Goal: Transaction & Acquisition: Purchase product/service

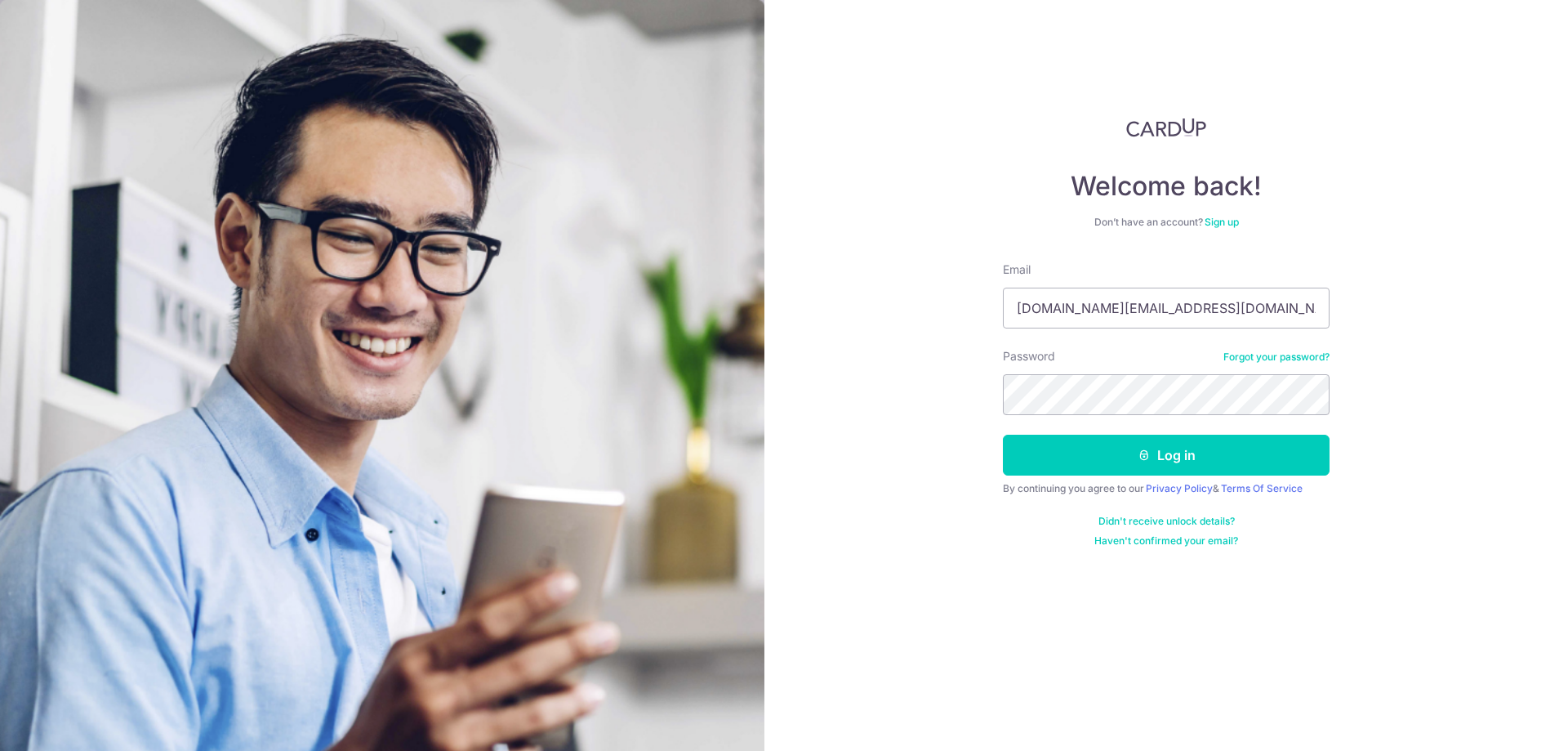
type input "[DOMAIN_NAME][EMAIL_ADDRESS][DOMAIN_NAME]"
click at [1002, 435] on button "Log in" at bounding box center [1166, 455] width 327 height 41
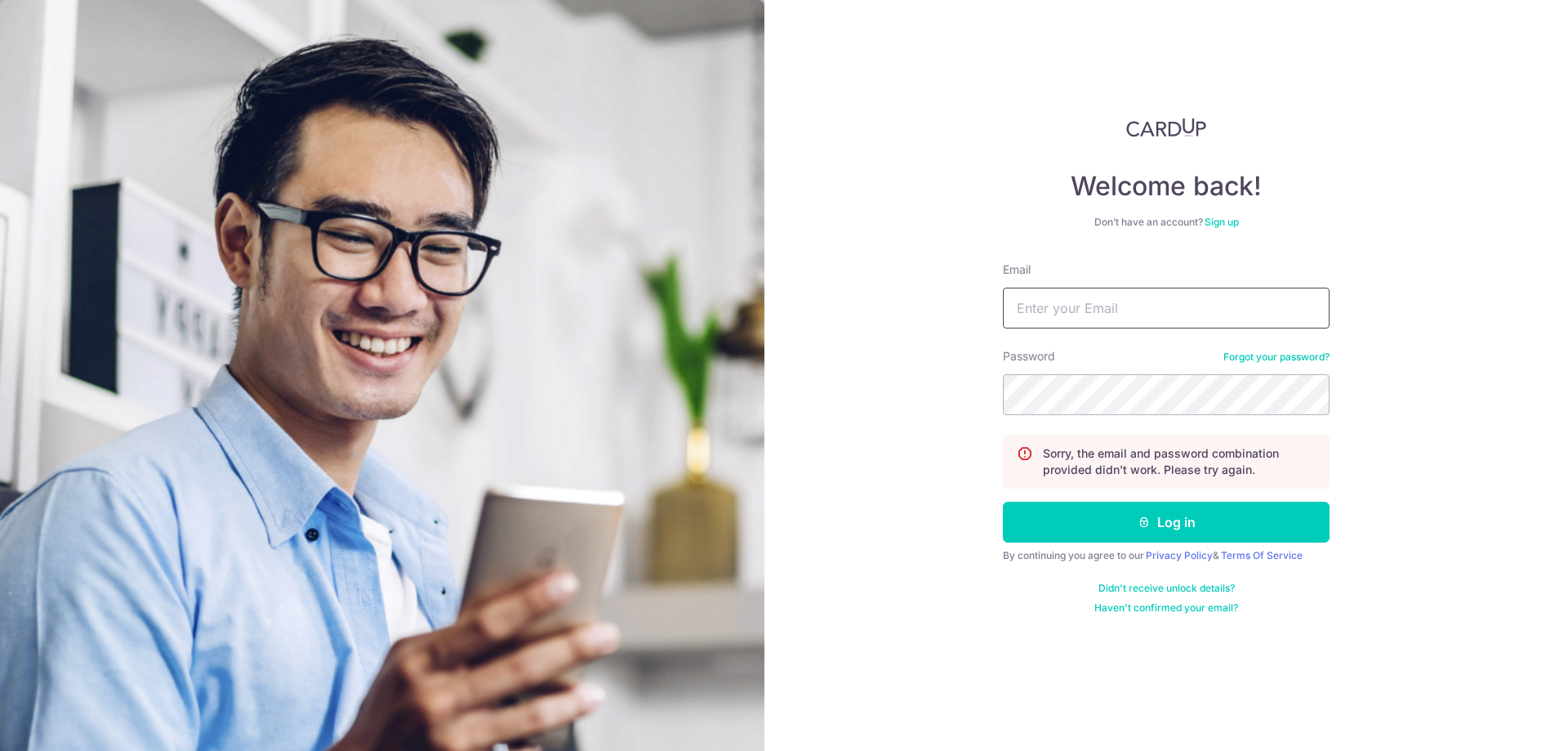
click at [1119, 312] on input "Email" at bounding box center [1166, 308] width 327 height 41
type input "[DOMAIN_NAME][EMAIL_ADDRESS][DOMAIN_NAME]"
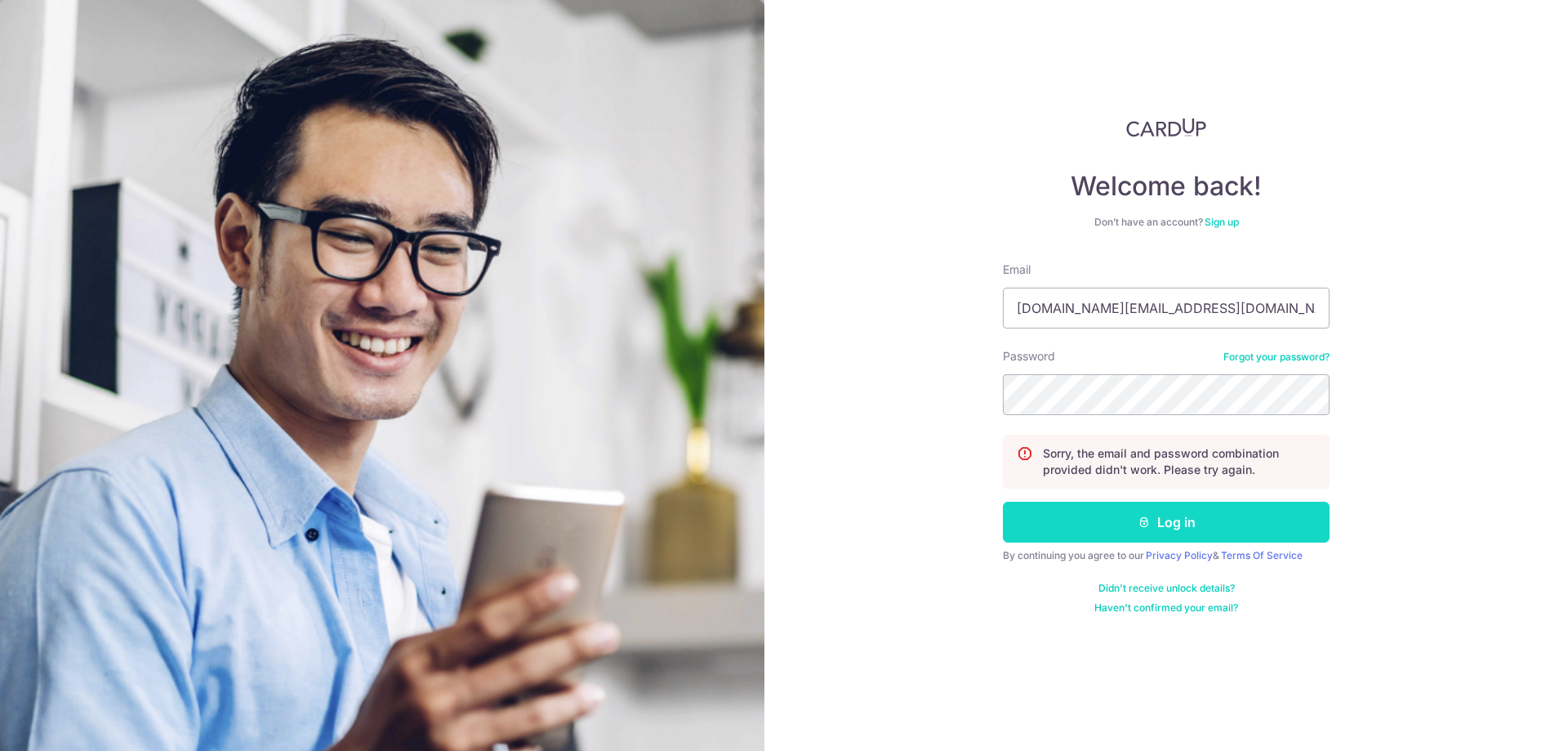
click at [1173, 530] on button "Log in" at bounding box center [1166, 521] width 327 height 41
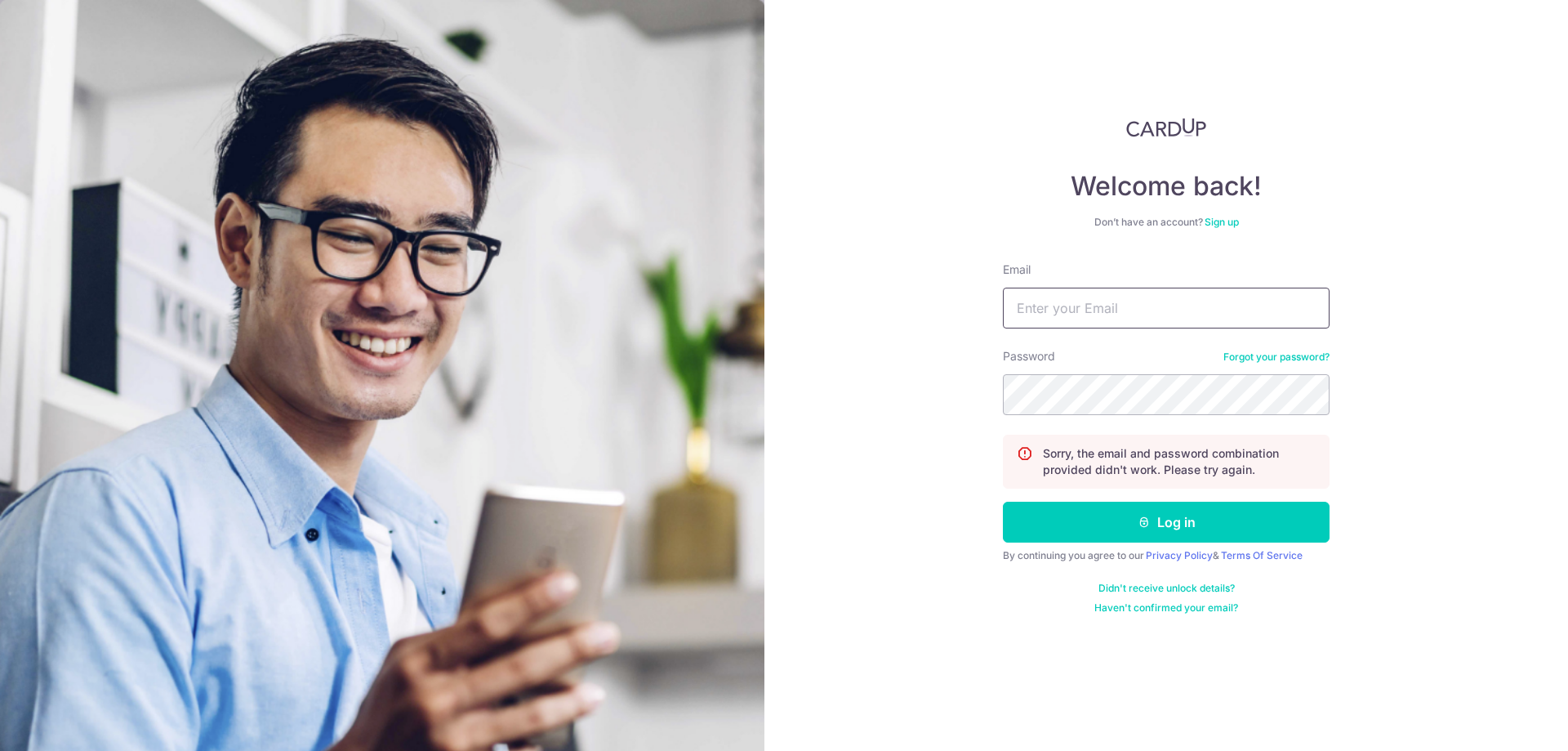
click at [1097, 313] on input "Email" at bounding box center [1166, 308] width 327 height 41
type input "[DOMAIN_NAME][EMAIL_ADDRESS][DOMAIN_NAME]"
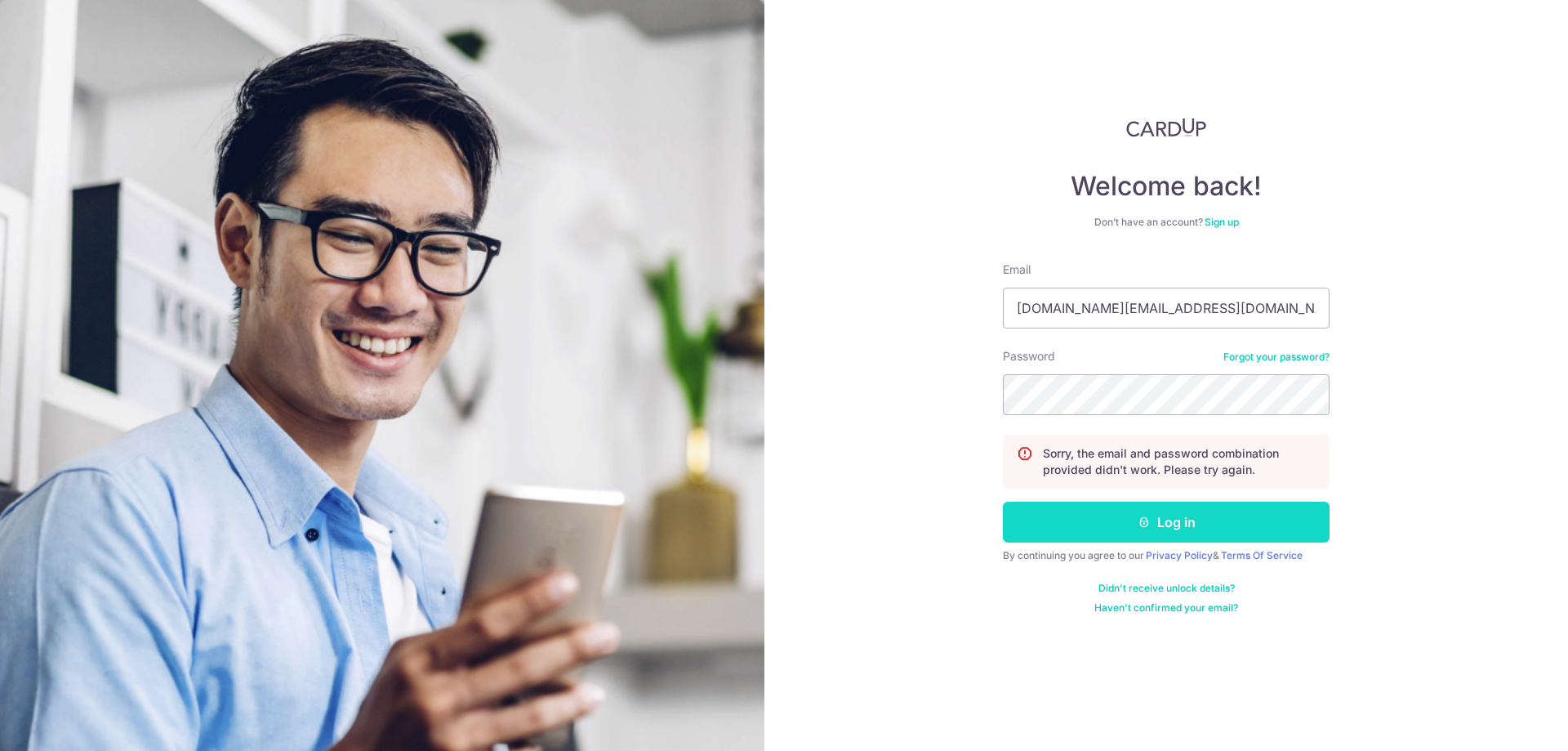
click at [1143, 526] on icon "submit" at bounding box center [1144, 522] width 13 height 13
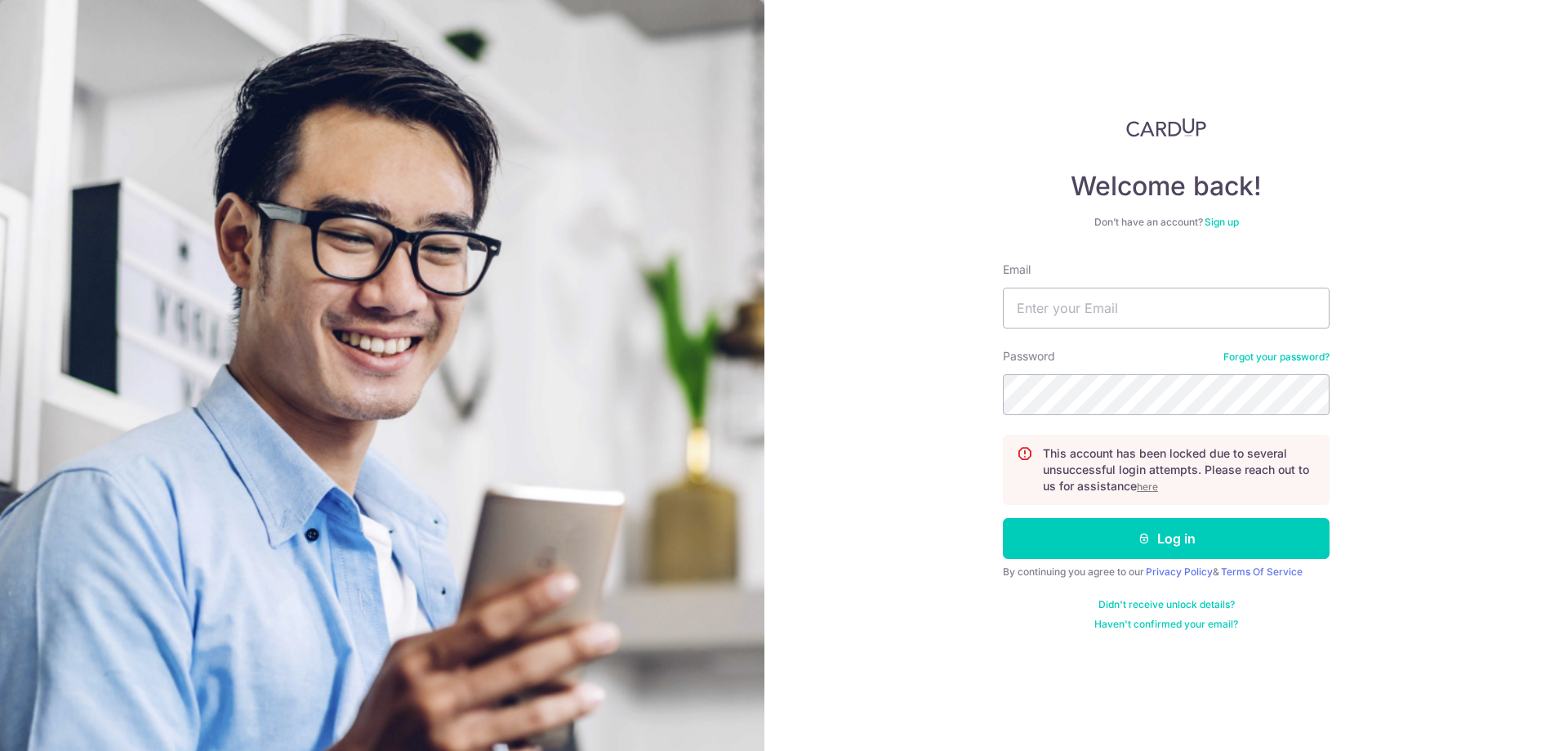
click at [1148, 490] on u "here" at bounding box center [1147, 486] width 21 height 12
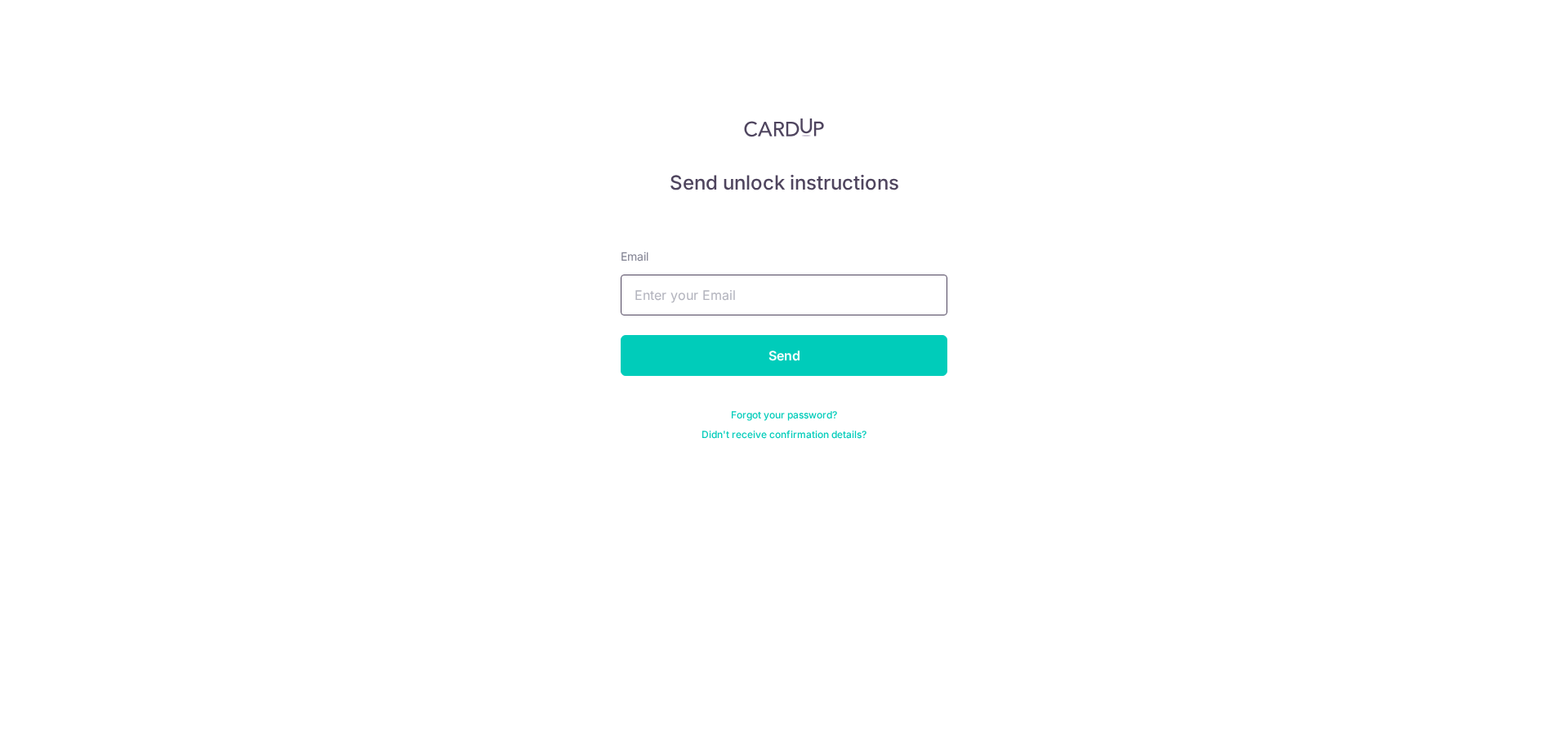
click at [731, 295] on input "text" at bounding box center [784, 294] width 327 height 41
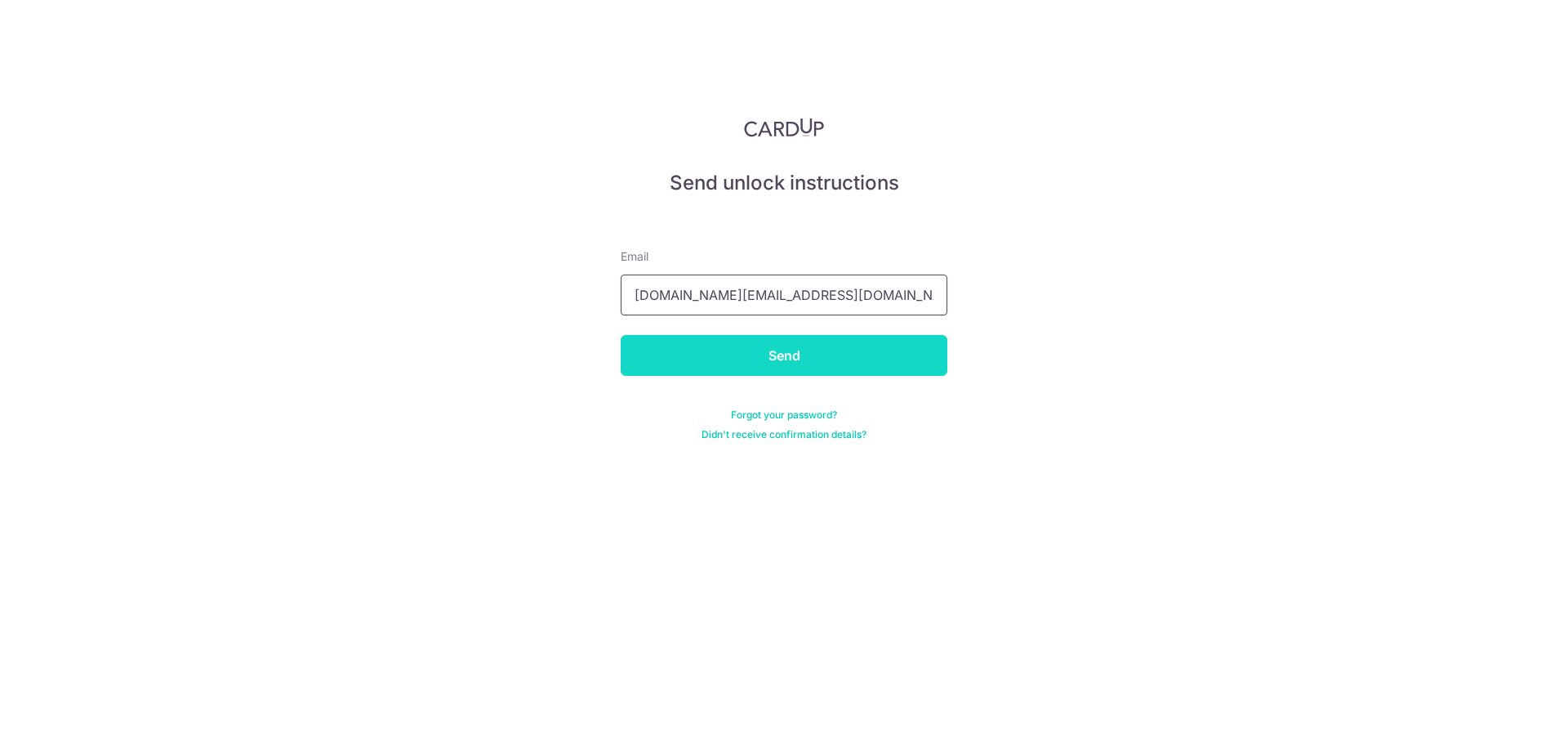
type input "[DOMAIN_NAME][EMAIL_ADDRESS][DOMAIN_NAME]"
click at [784, 363] on input "Send" at bounding box center [784, 355] width 327 height 41
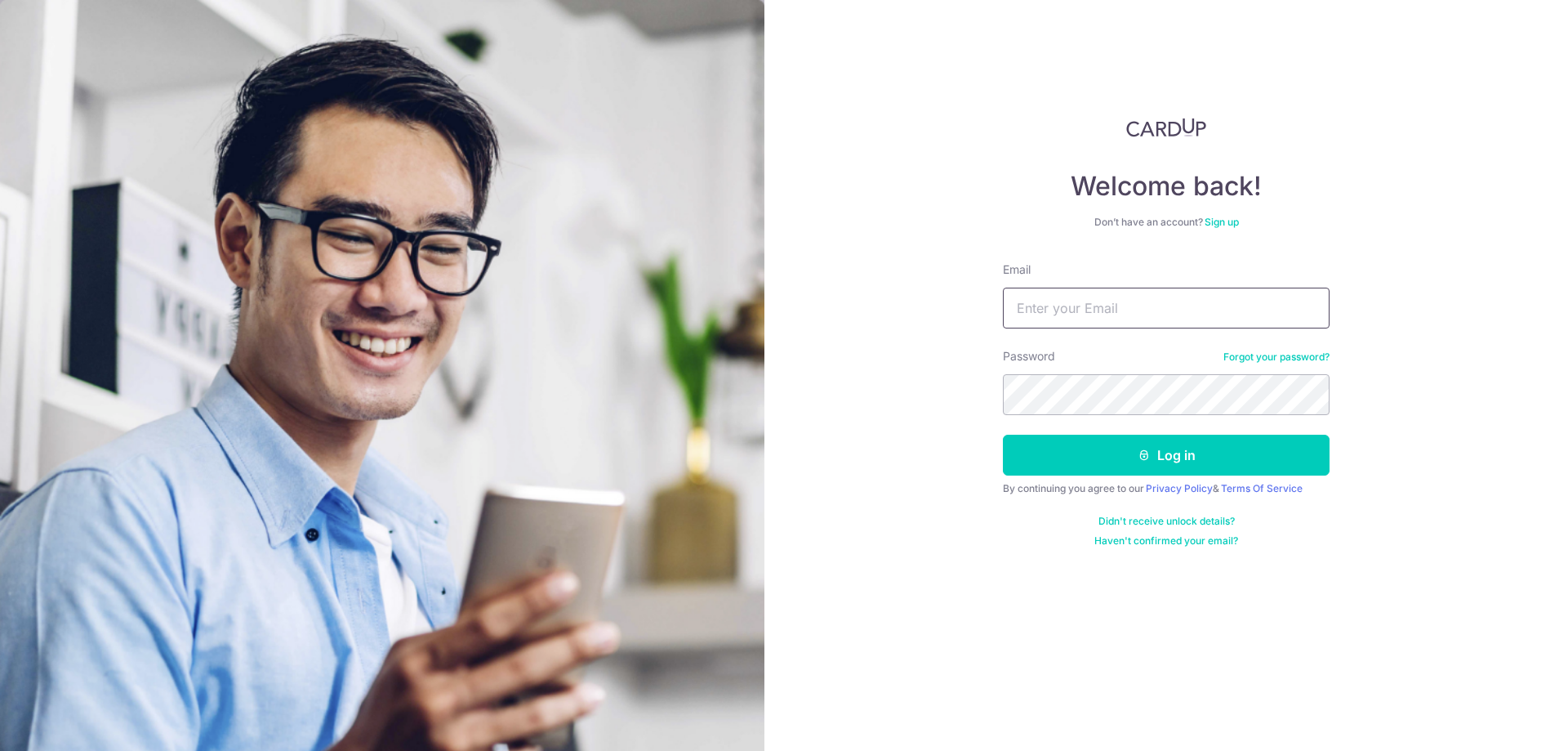
click at [1121, 310] on input "Email" at bounding box center [1166, 308] width 327 height 41
type input "[DOMAIN_NAME][EMAIL_ADDRESS][DOMAIN_NAME]"
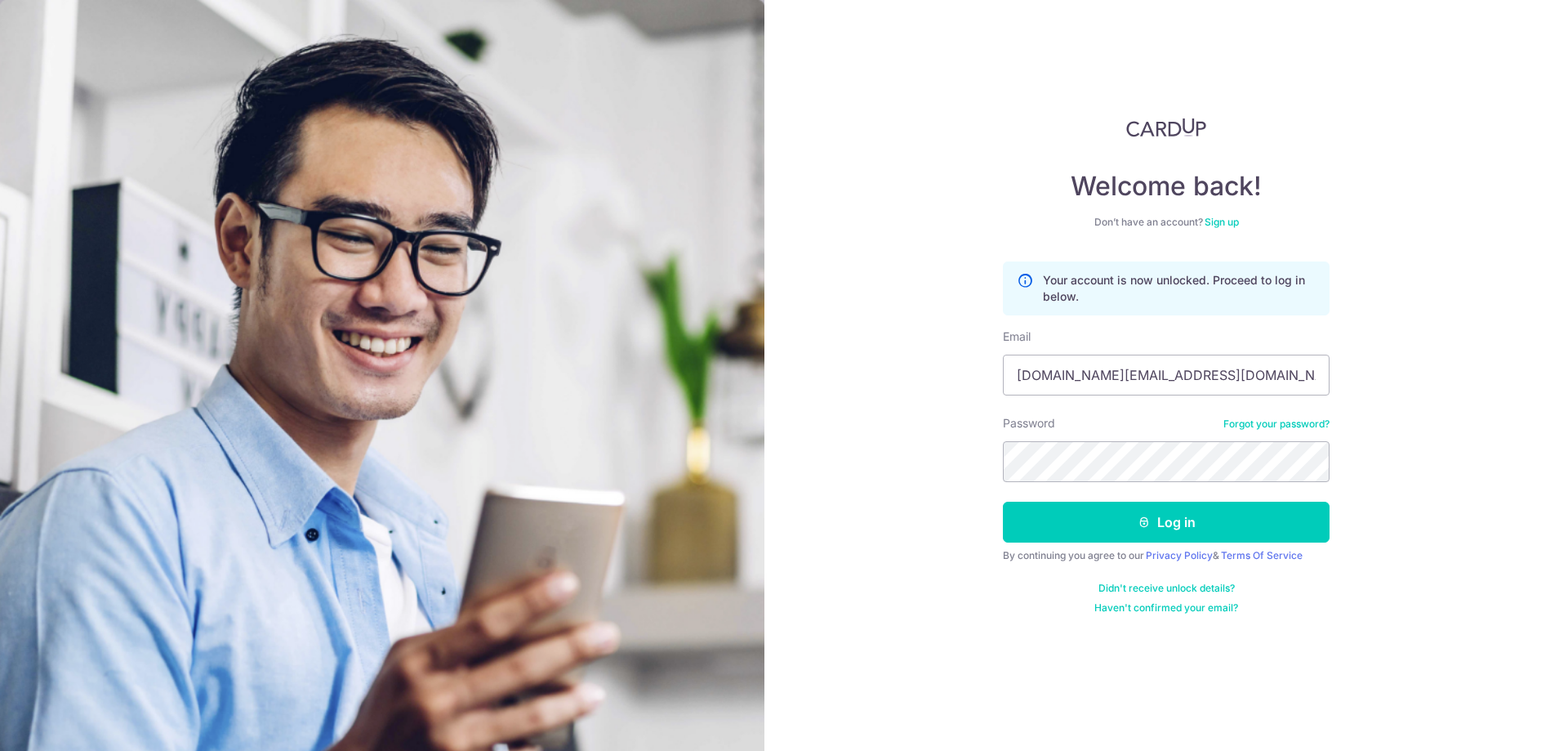
type input "[DOMAIN_NAME][EMAIL_ADDRESS][DOMAIN_NAME]"
click at [1165, 523] on button "Log in" at bounding box center [1166, 521] width 327 height 41
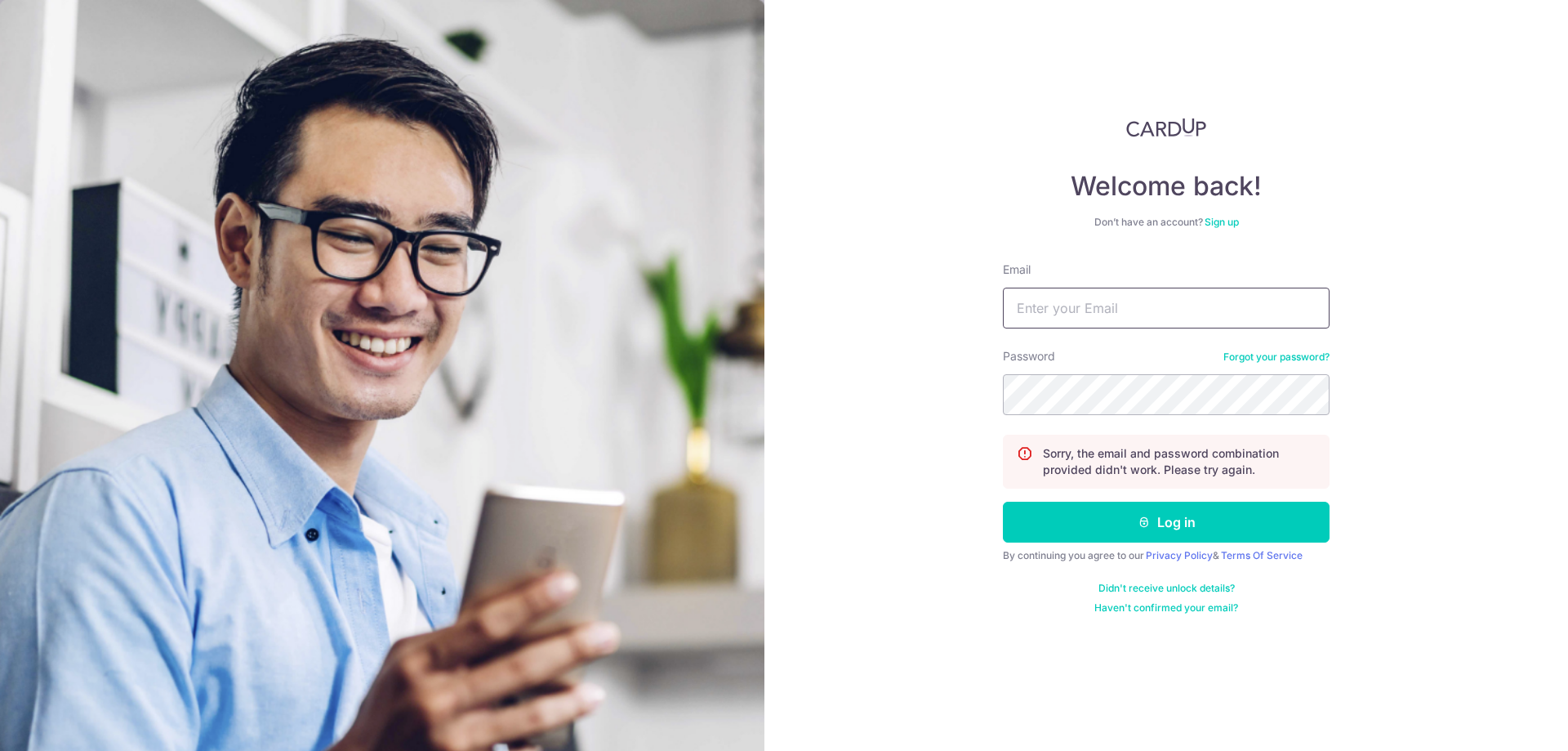
click at [1073, 309] on input "Email" at bounding box center [1166, 308] width 327 height 41
type input "[DOMAIN_NAME][EMAIL_ADDRESS][DOMAIN_NAME]"
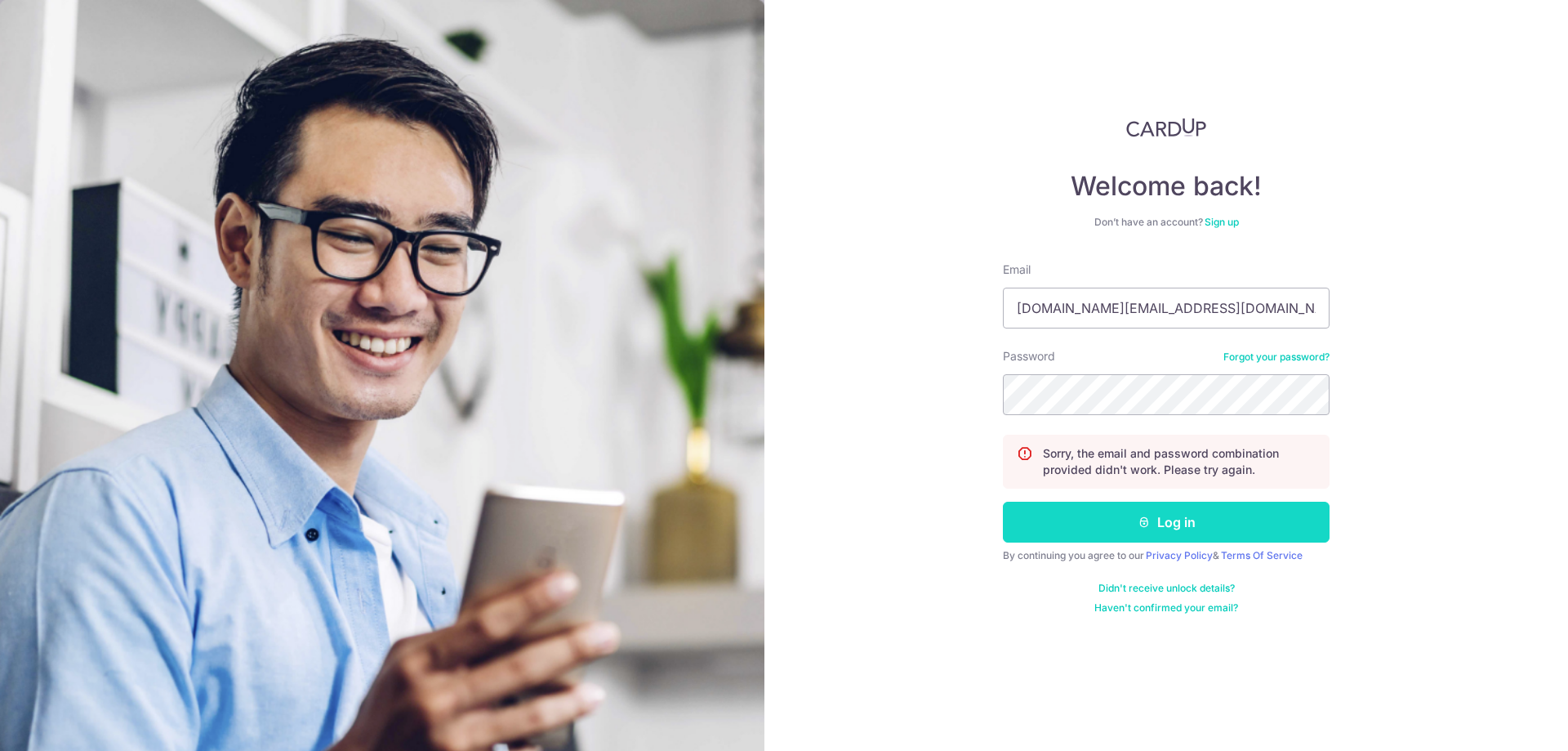
click at [1140, 518] on icon "submit" at bounding box center [1144, 522] width 13 height 13
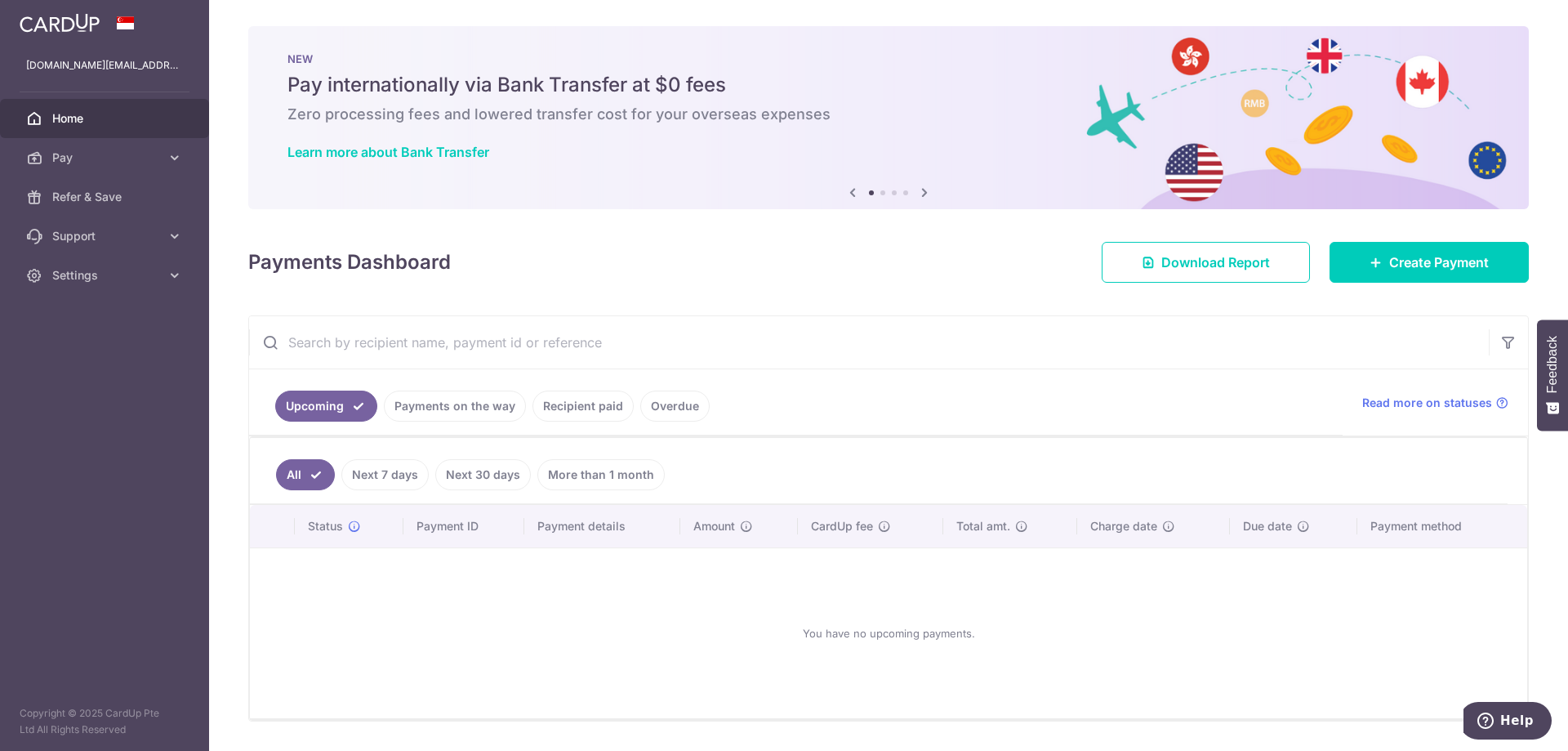
click at [458, 409] on link "Payments on the way" at bounding box center [455, 405] width 142 height 31
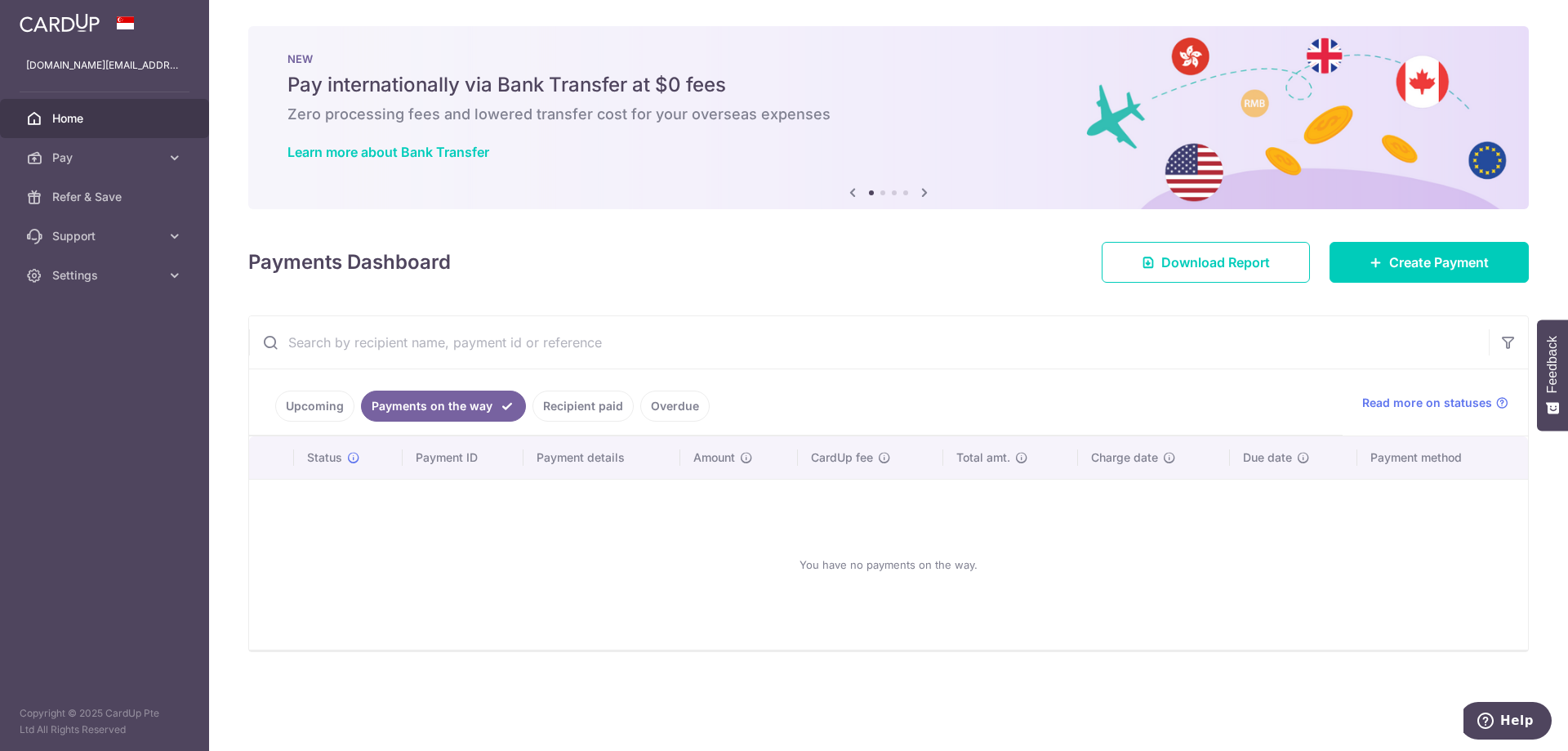
click at [569, 407] on link "Recipient paid" at bounding box center [583, 405] width 102 height 31
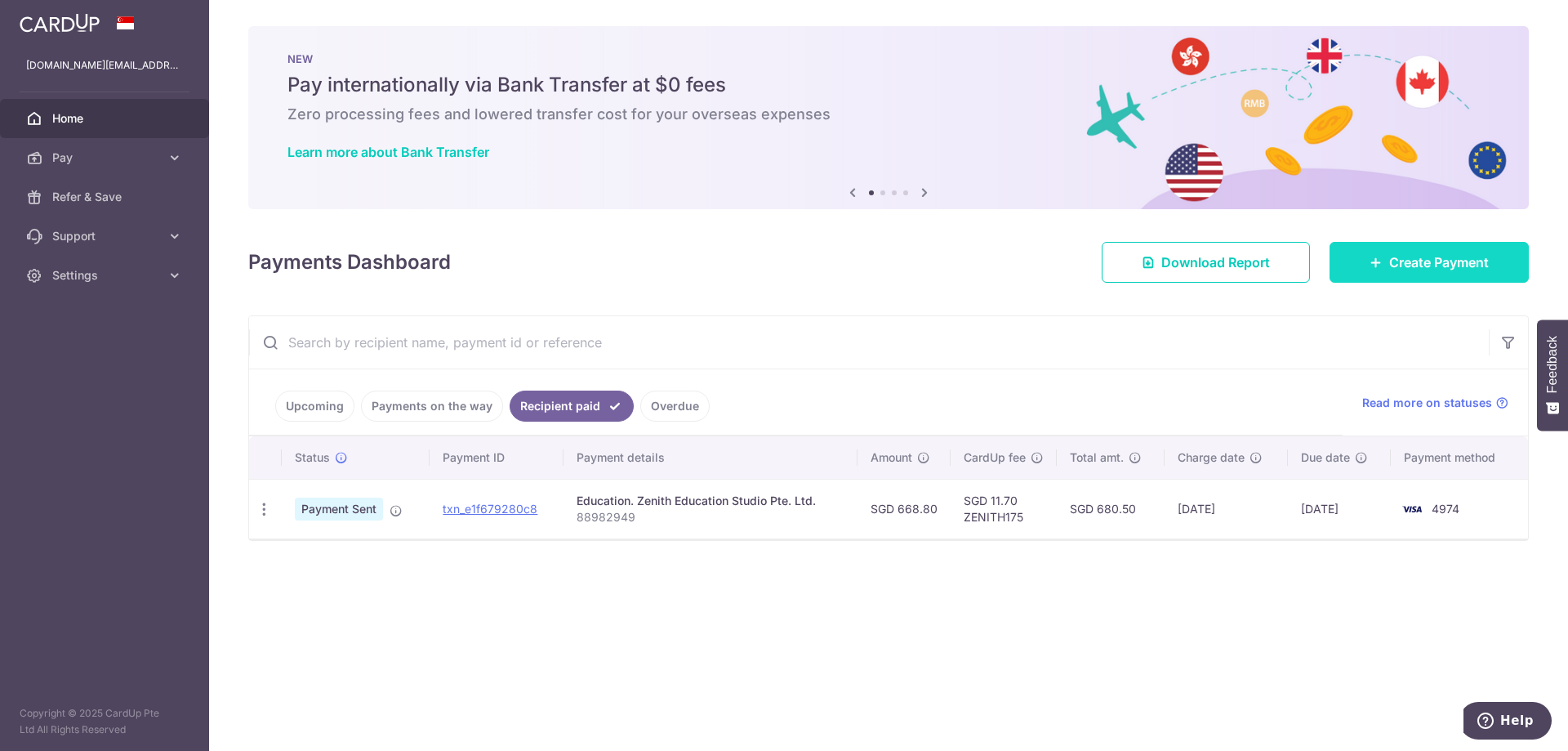
click at [1444, 265] on span "Create Payment" at bounding box center [1438, 262] width 100 height 20
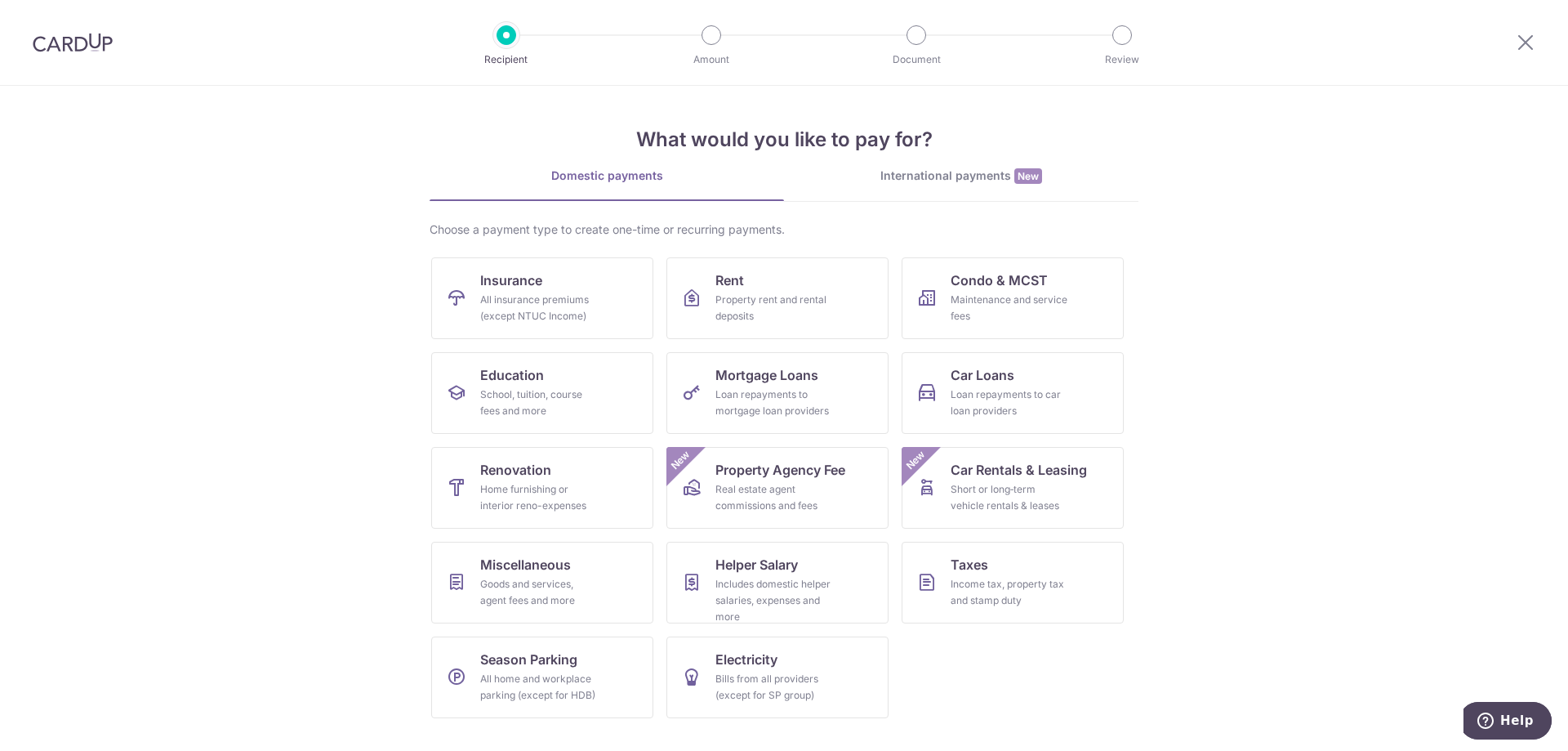
click at [67, 47] on img at bounding box center [72, 42] width 80 height 20
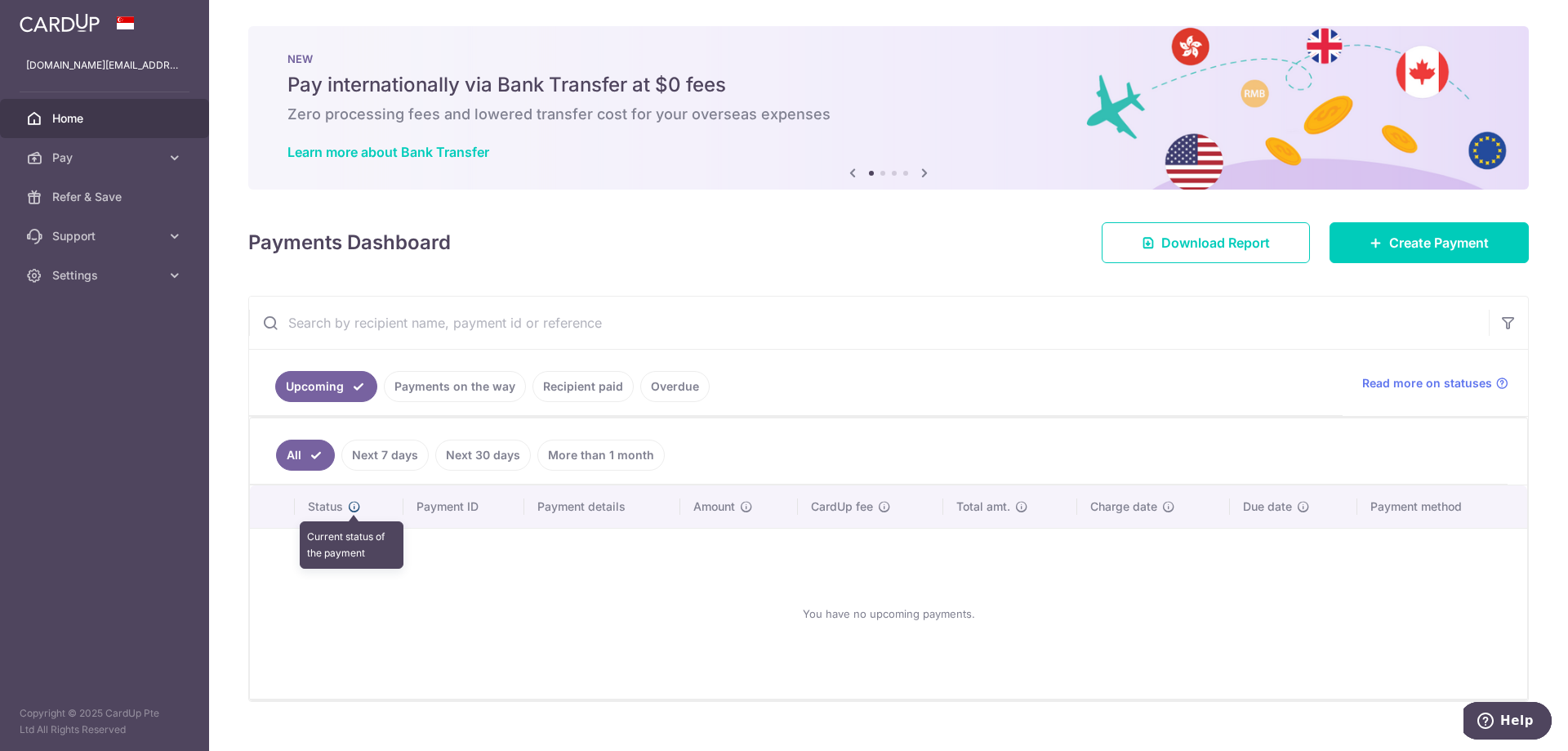
click at [355, 505] on icon at bounding box center [354, 506] width 13 height 13
click at [926, 173] on icon at bounding box center [924, 173] width 20 height 21
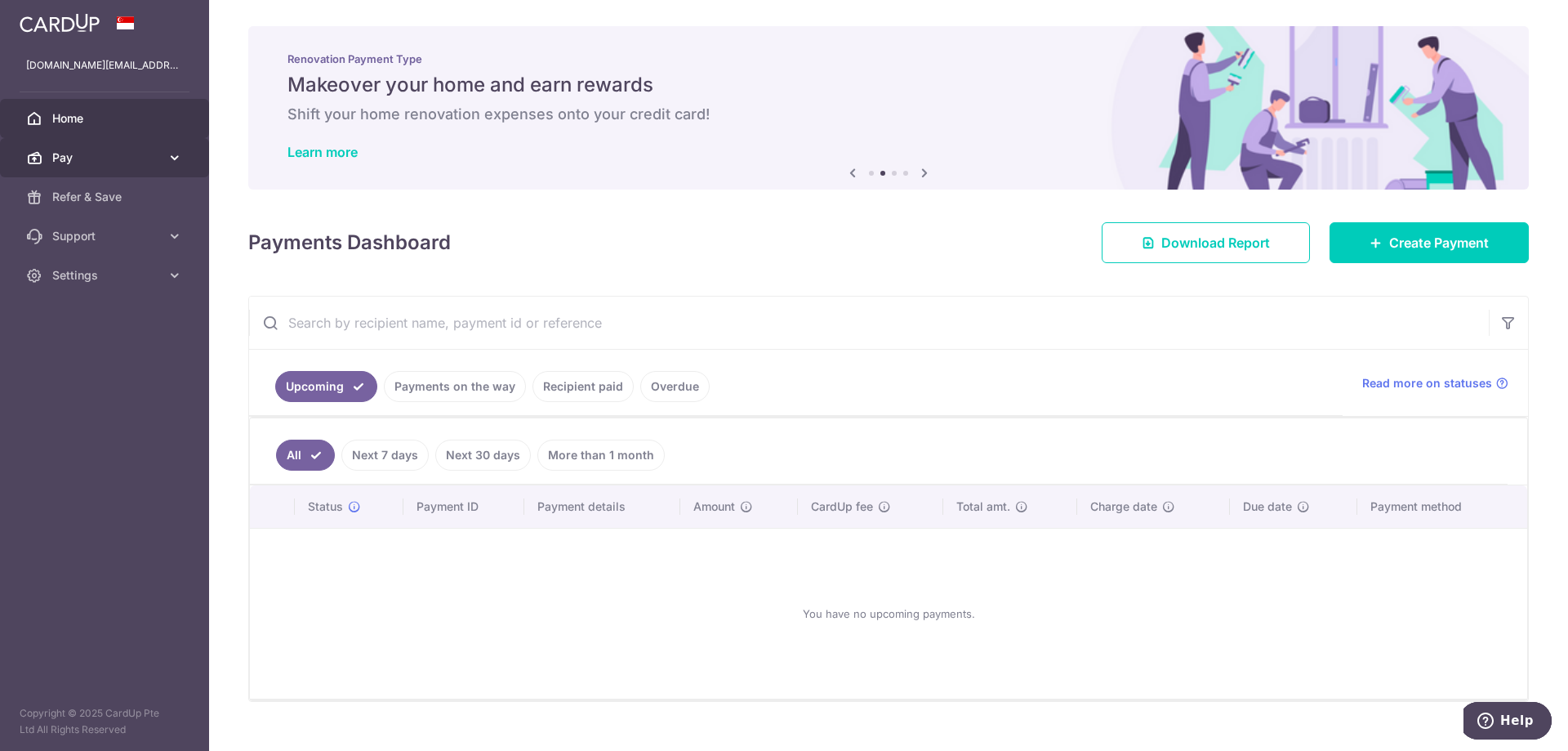
click at [77, 160] on span "Pay" at bounding box center [106, 157] width 108 height 16
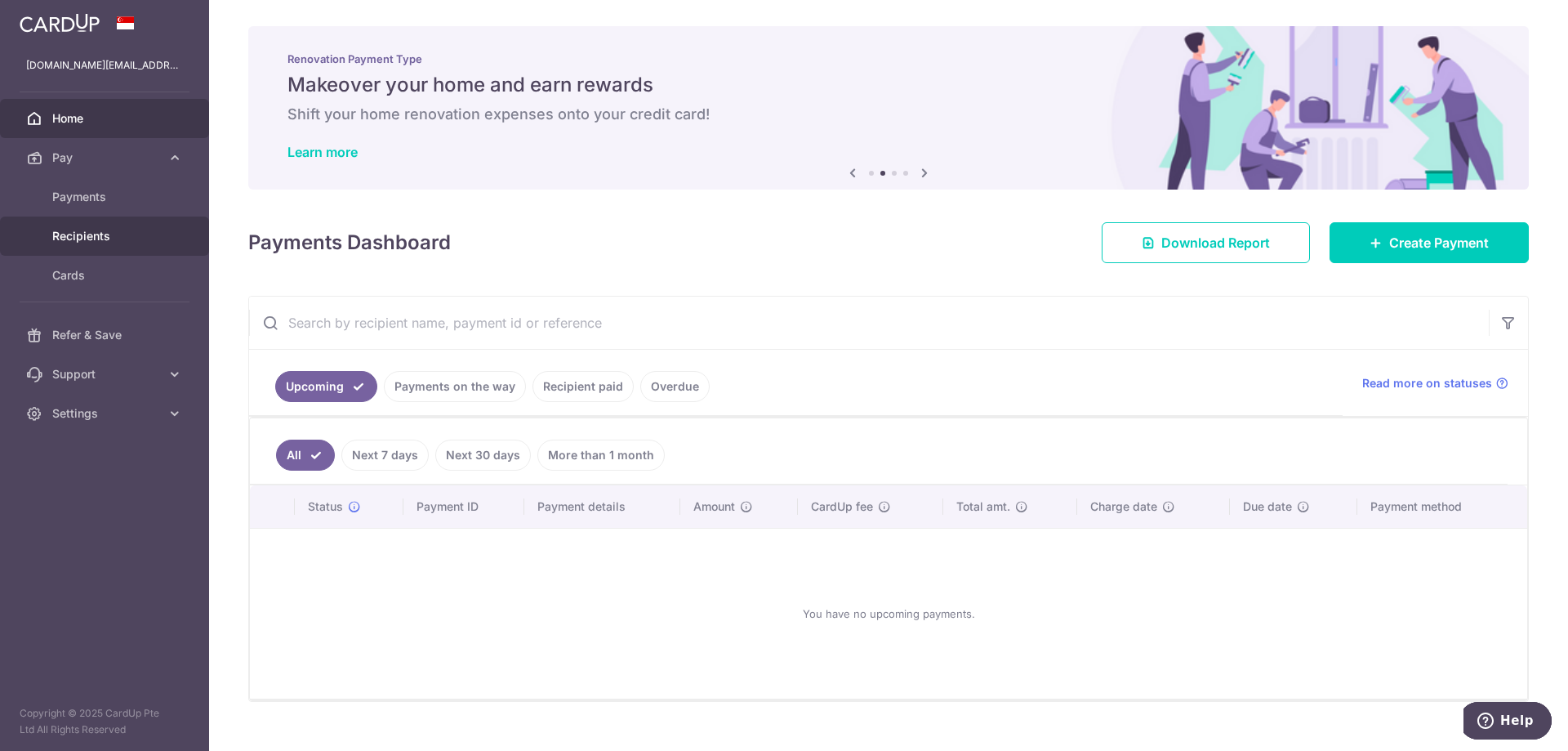
click at [93, 234] on span "Recipients" at bounding box center [106, 235] width 108 height 16
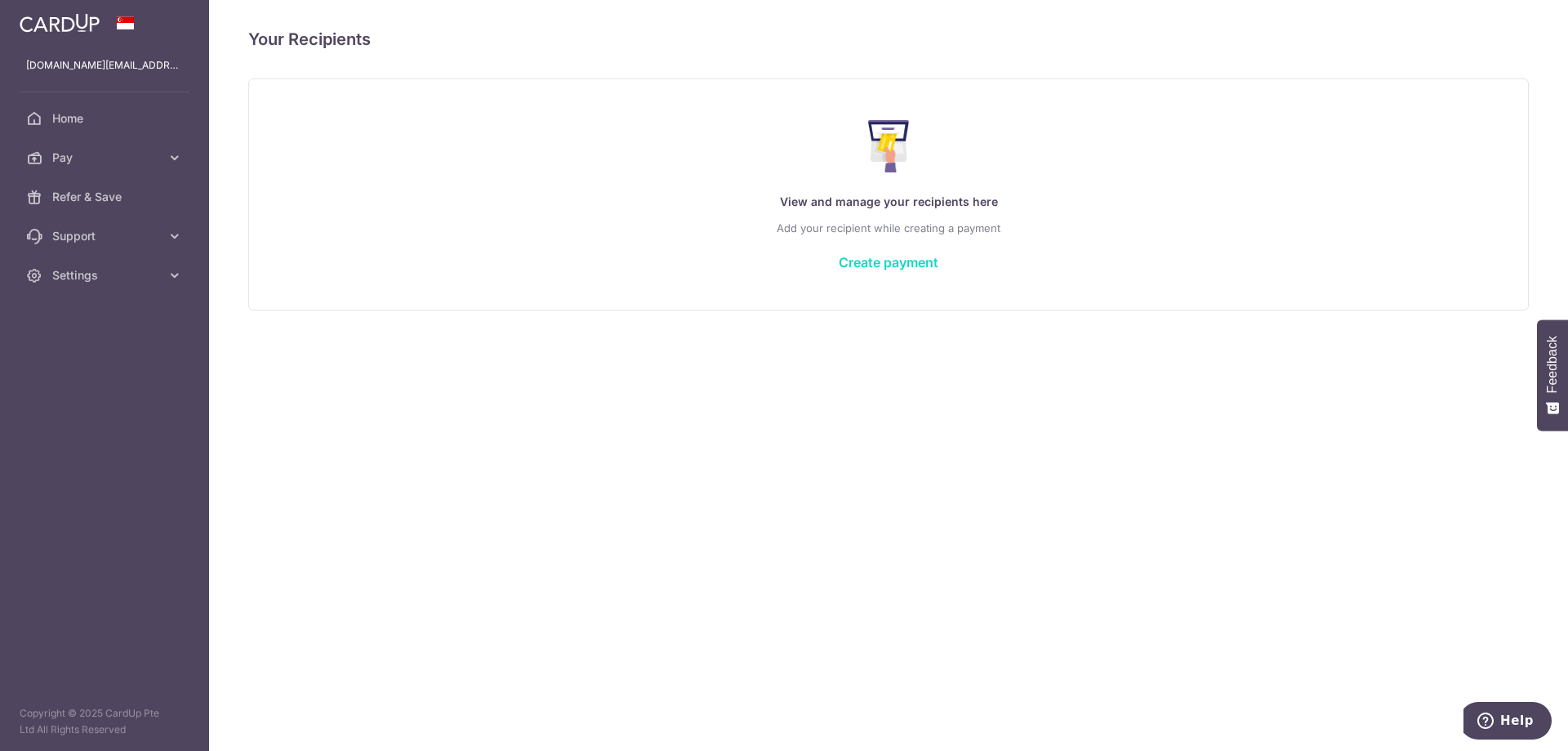
click at [884, 264] on link "Create payment" at bounding box center [887, 262] width 100 height 16
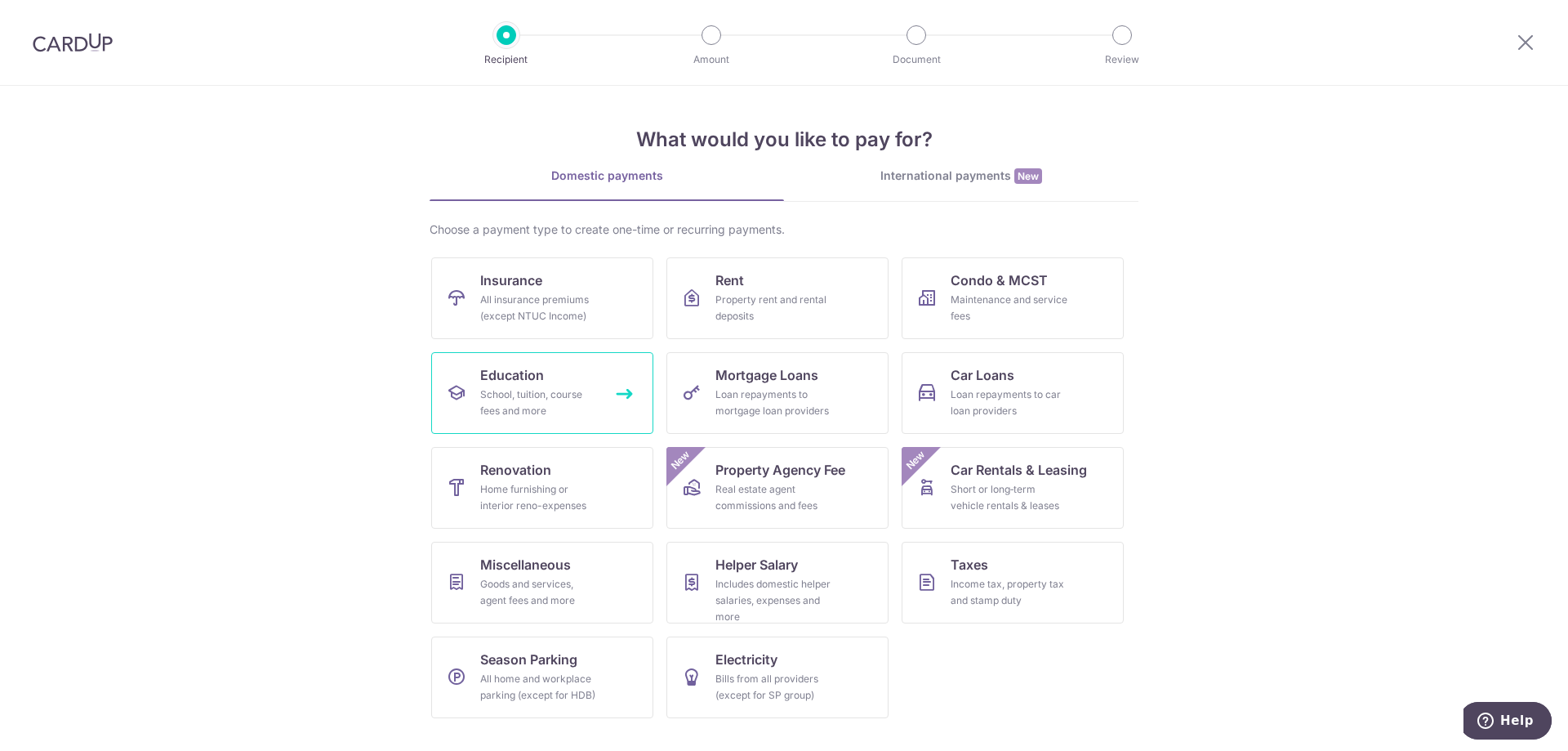
click at [529, 385] on link "Education School, tuition, course fees and more" at bounding box center [542, 393] width 222 height 82
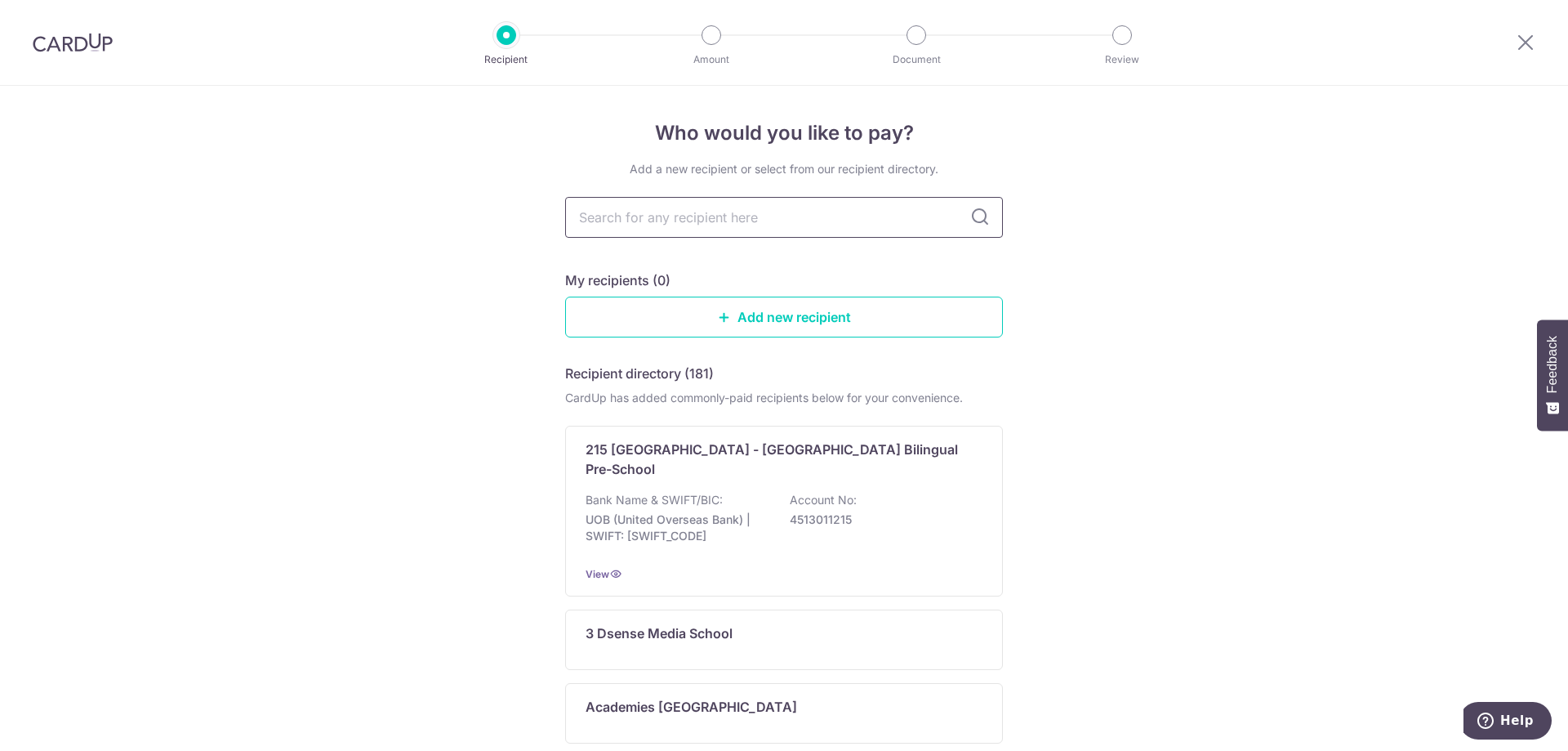
click at [710, 219] on input "text" at bounding box center [783, 216] width 438 height 41
type input "ze"
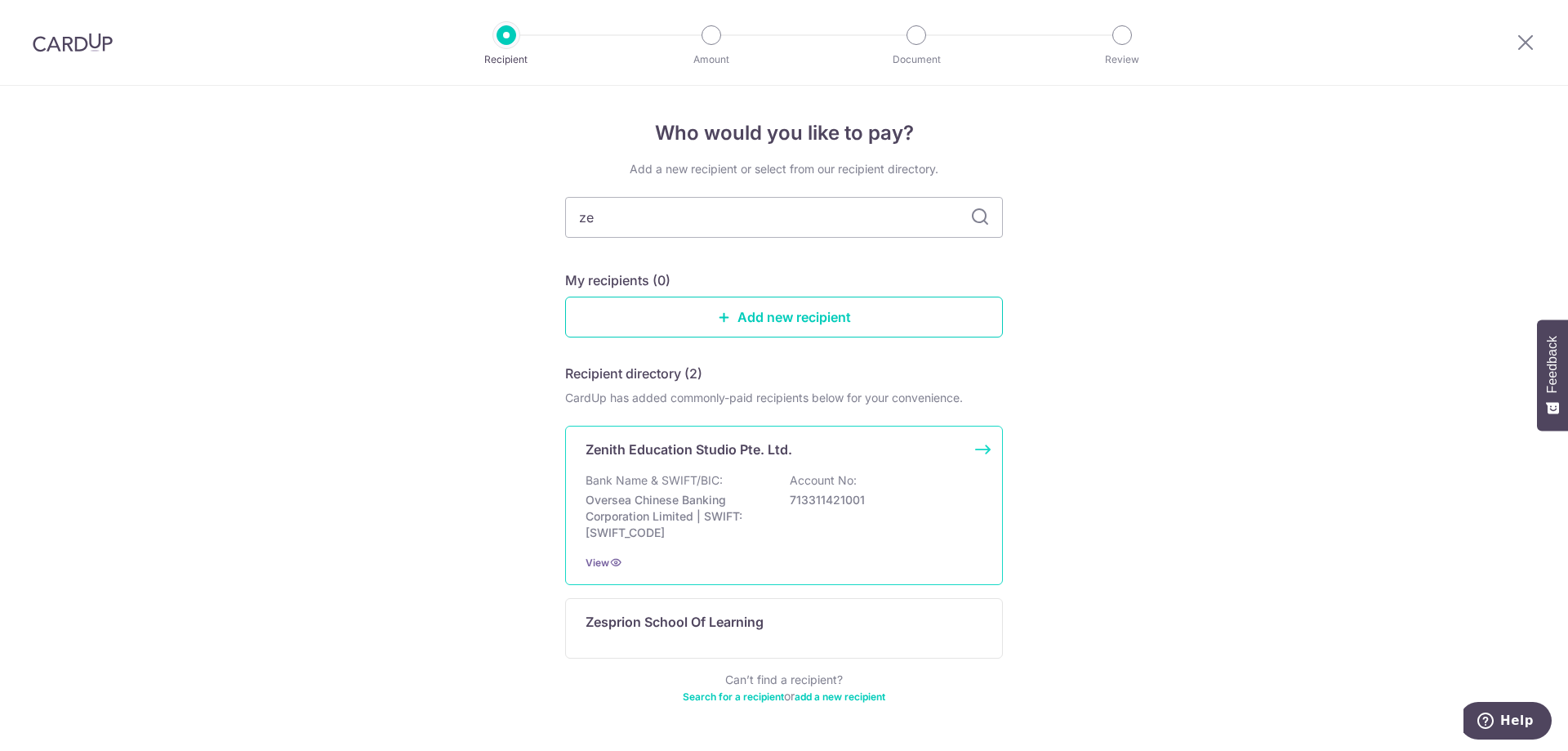
click at [643, 474] on p "Bank Name & SWIFT/BIC:" at bounding box center [654, 479] width 138 height 16
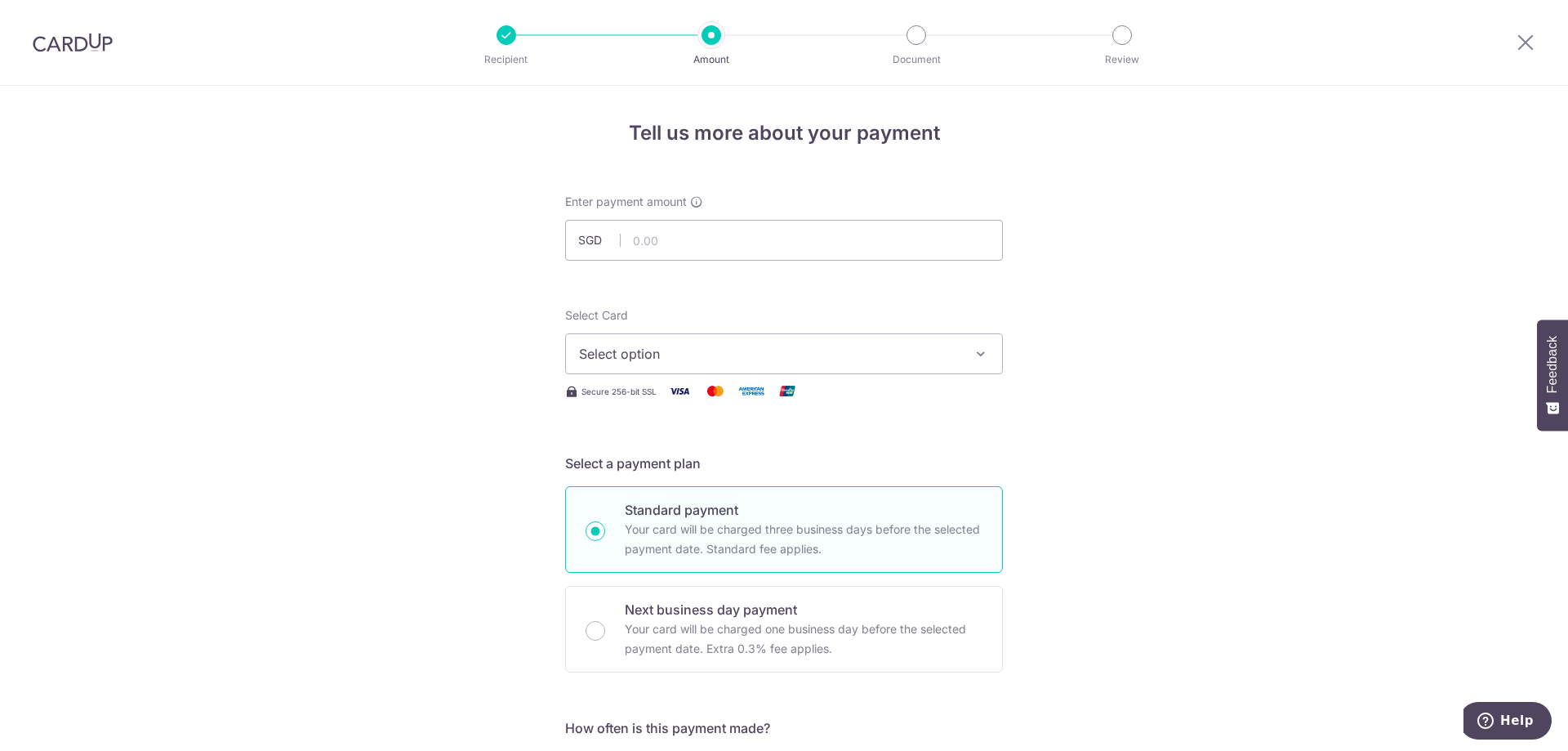
click at [624, 353] on span "Select option" at bounding box center [769, 353] width 381 height 20
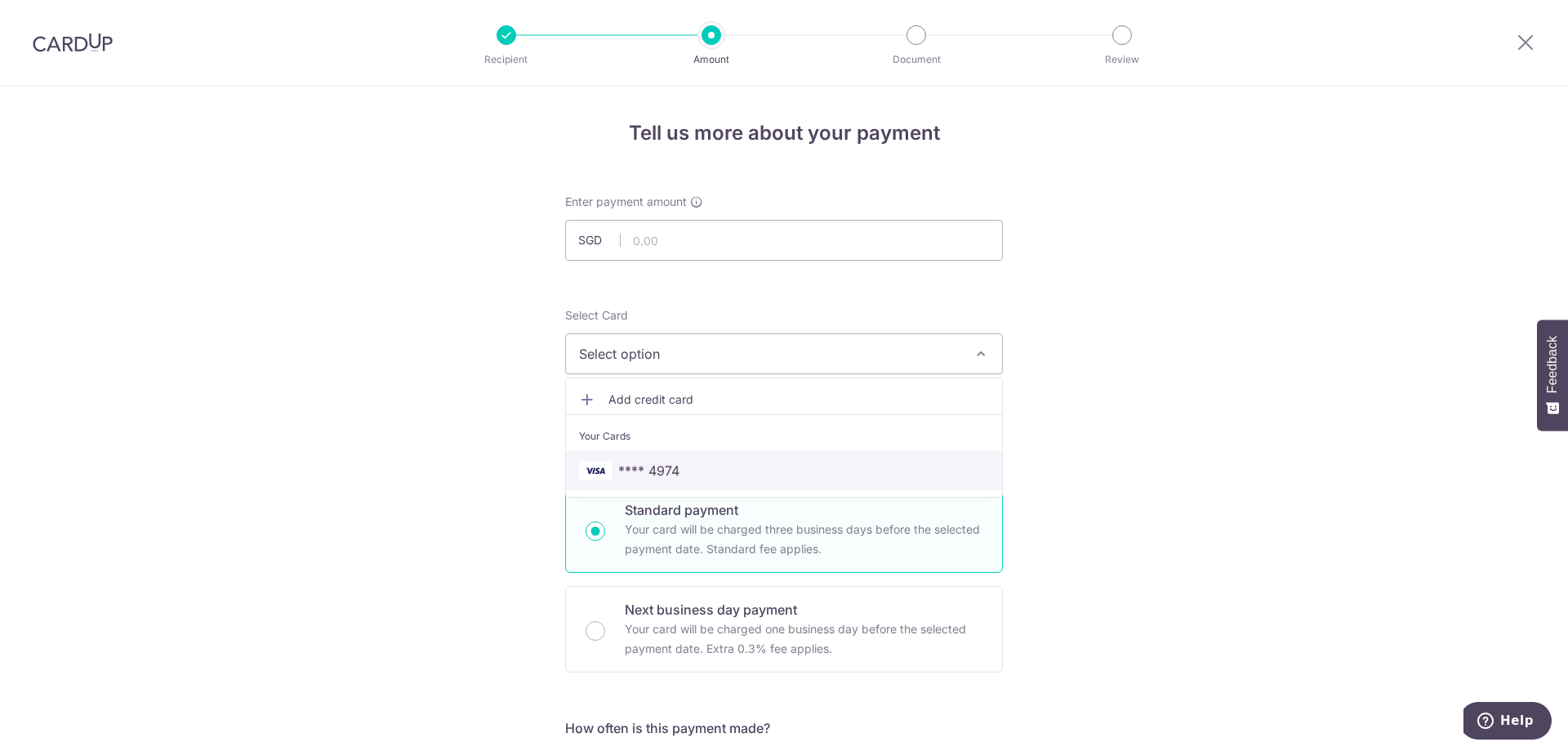
click at [674, 462] on span "**** 4974" at bounding box center [648, 470] width 62 height 20
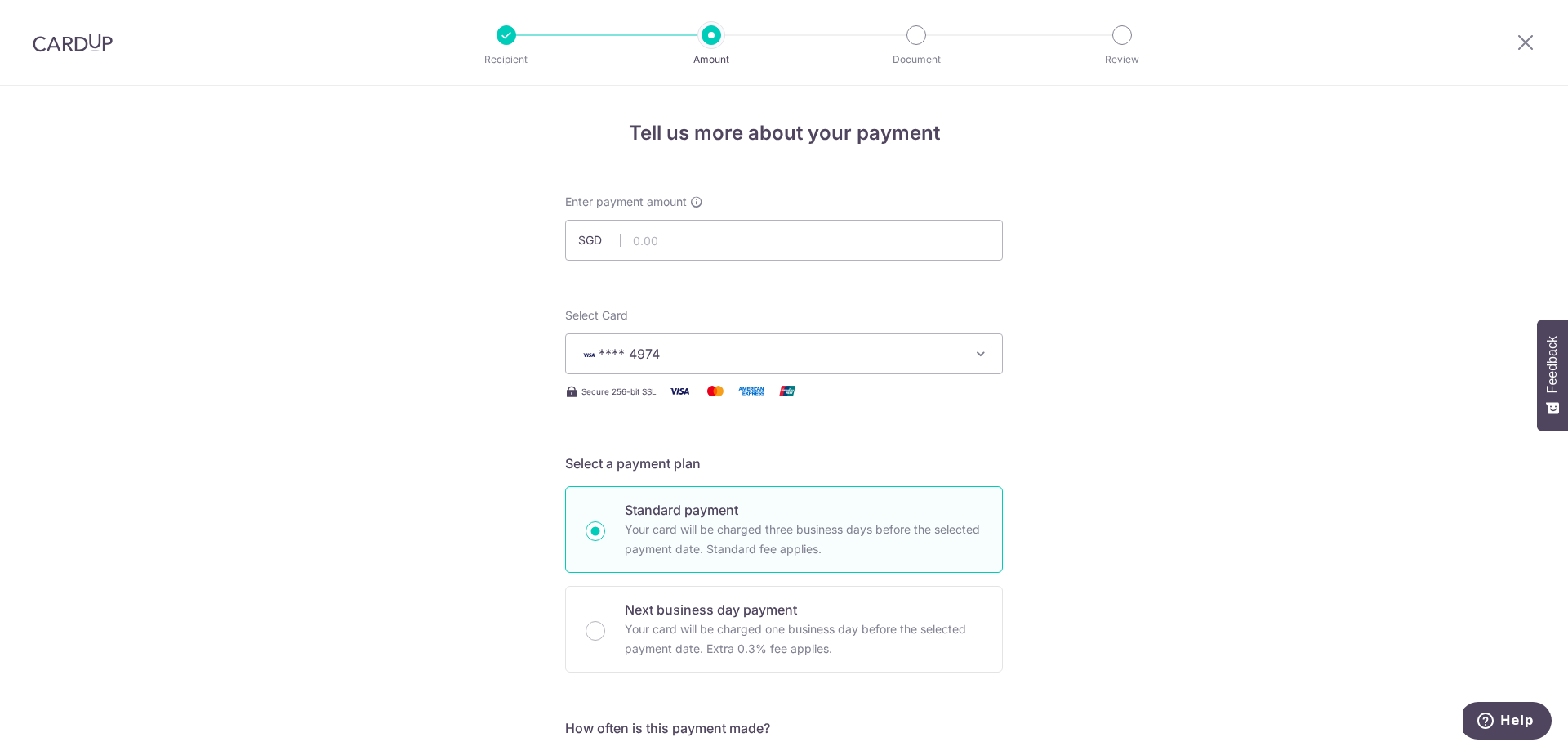
scroll to position [166, 0]
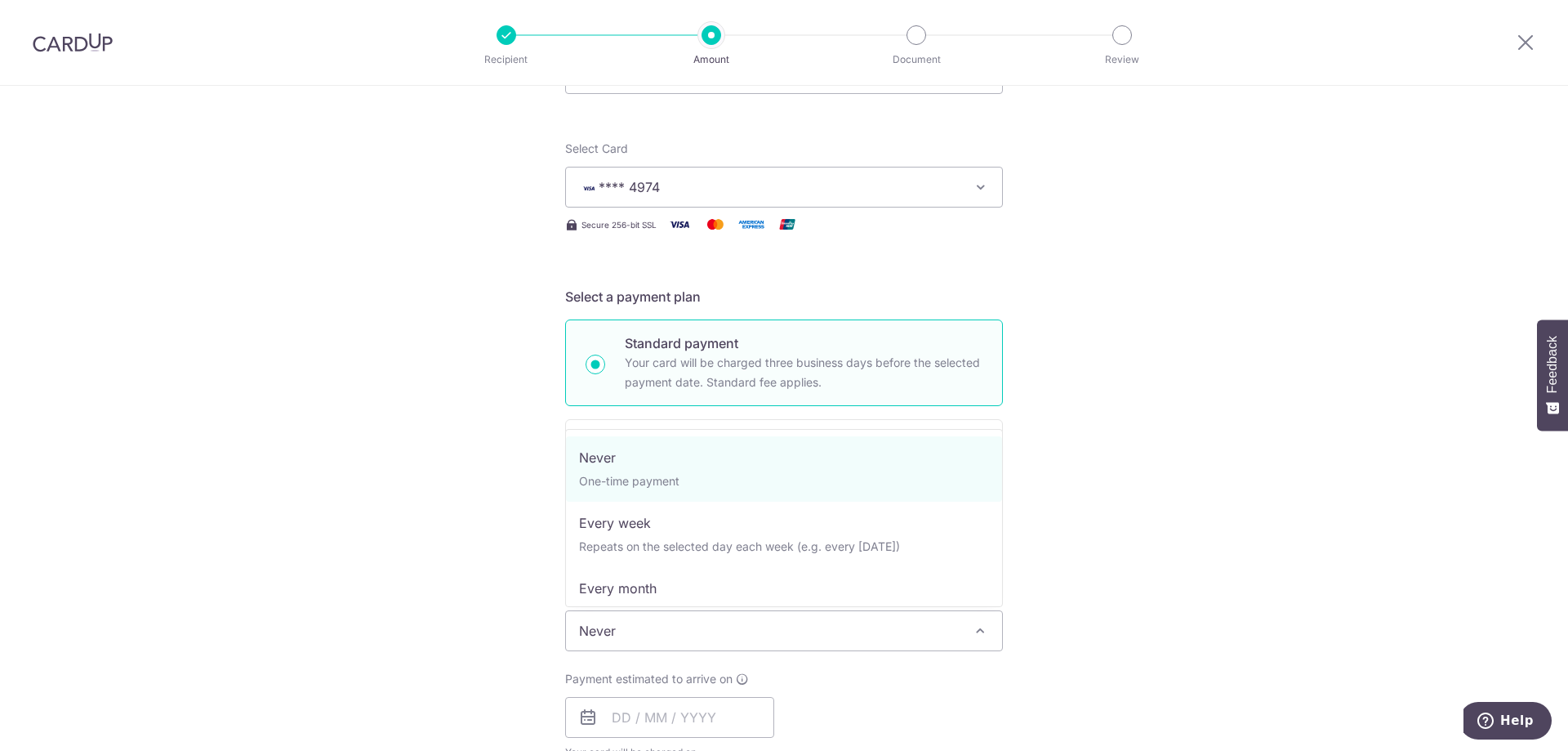
click at [659, 629] on span "Never" at bounding box center [783, 629] width 436 height 39
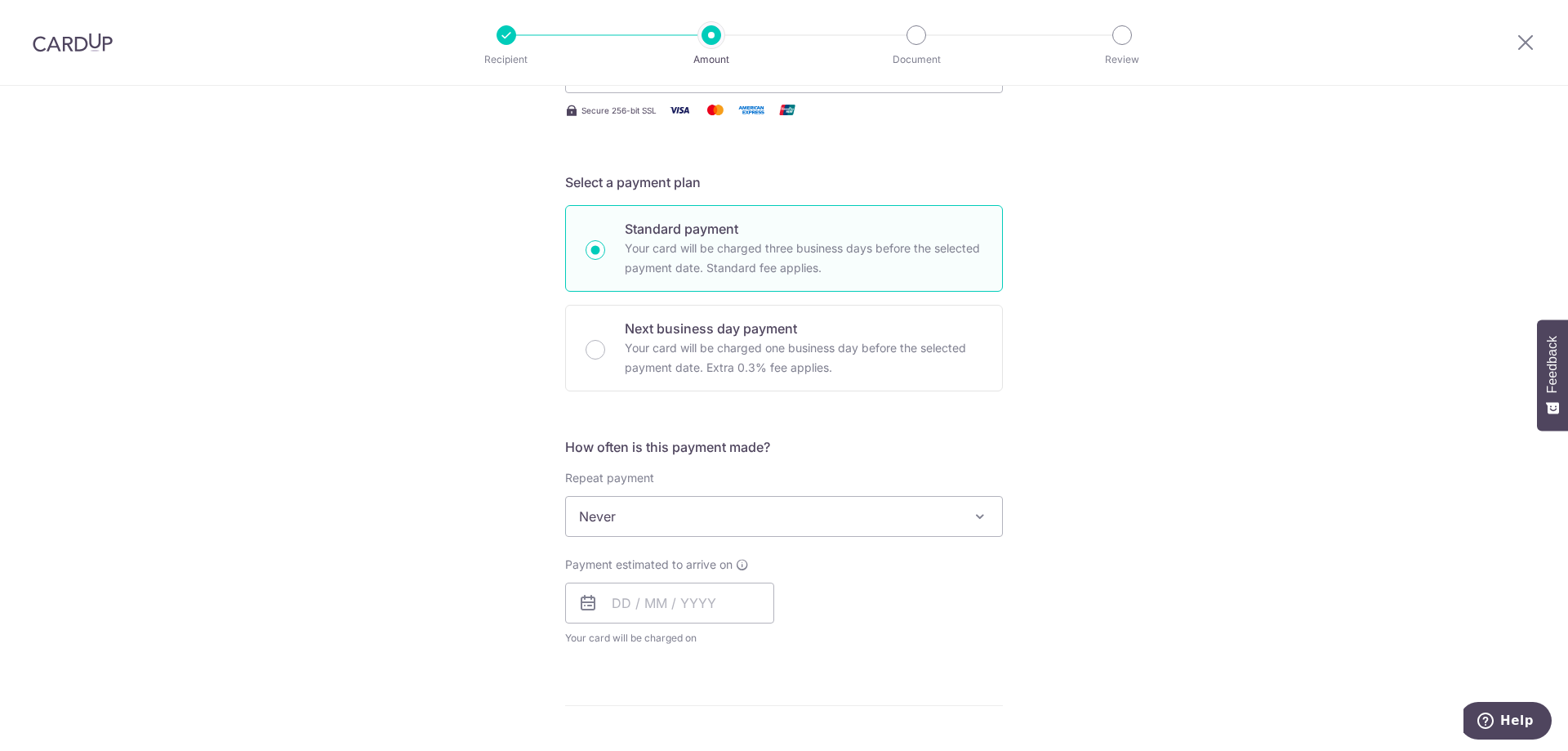
scroll to position [333, 0]
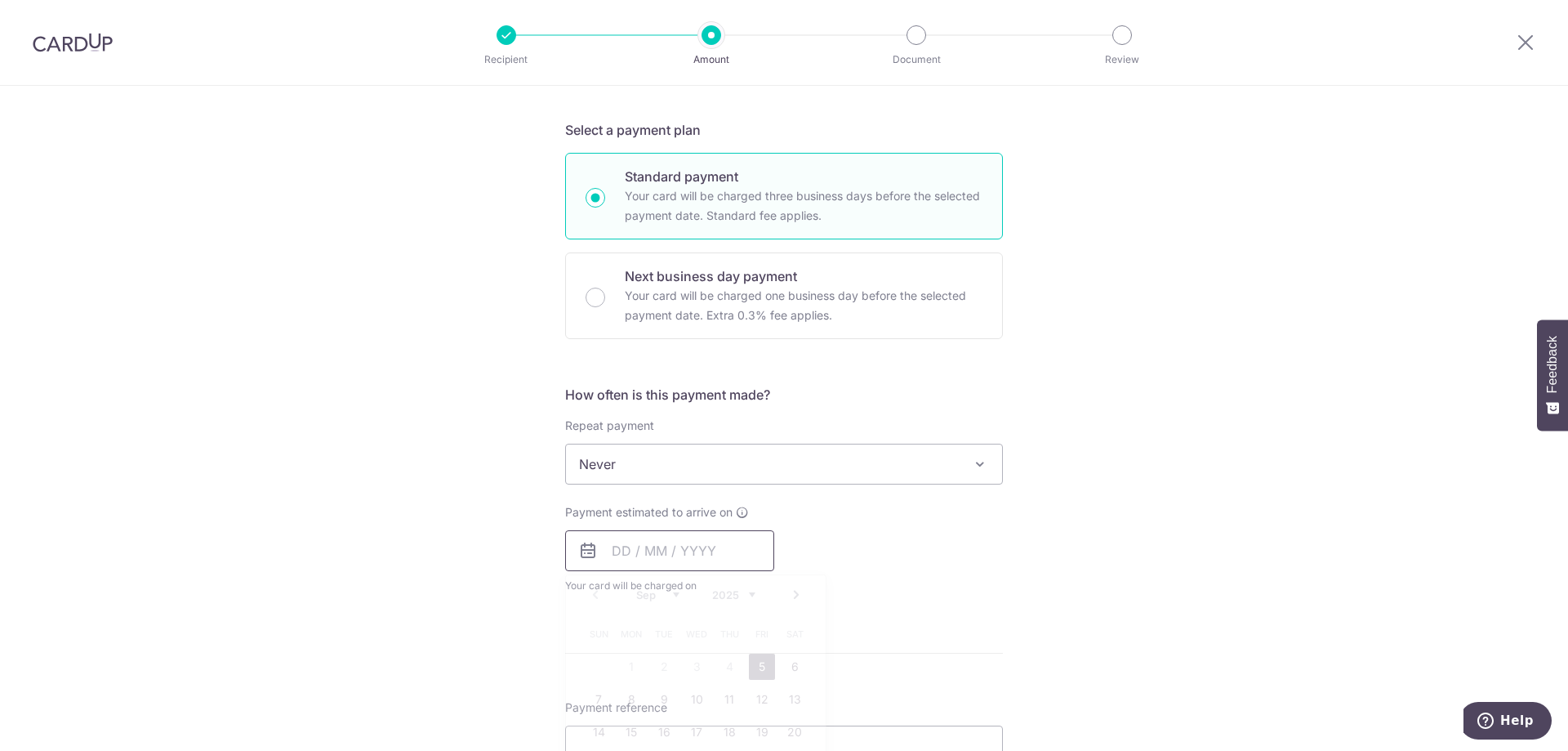
click at [665, 548] on input "text" at bounding box center [669, 550] width 209 height 41
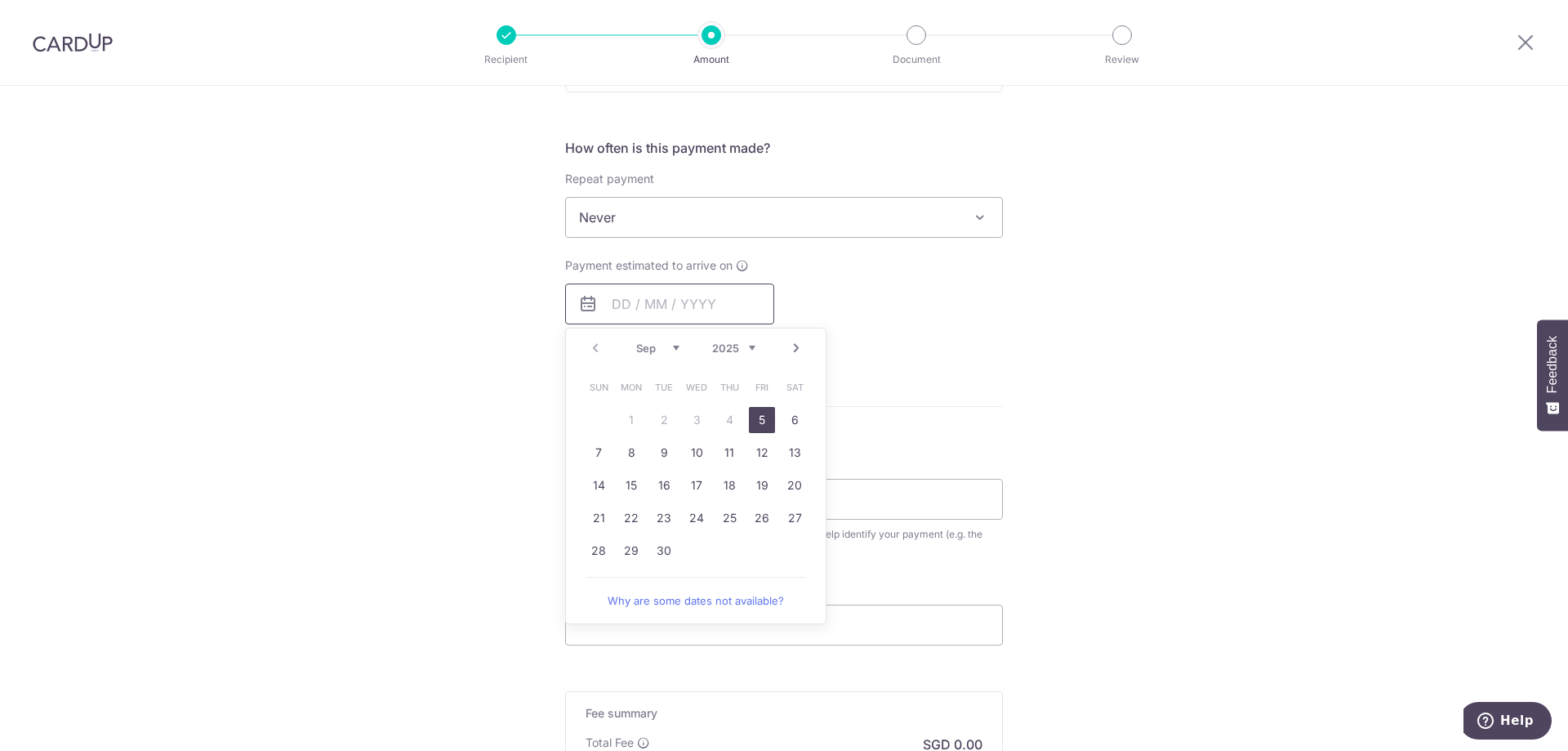
scroll to position [583, 0]
click at [699, 518] on link "24" at bounding box center [697, 515] width 27 height 27
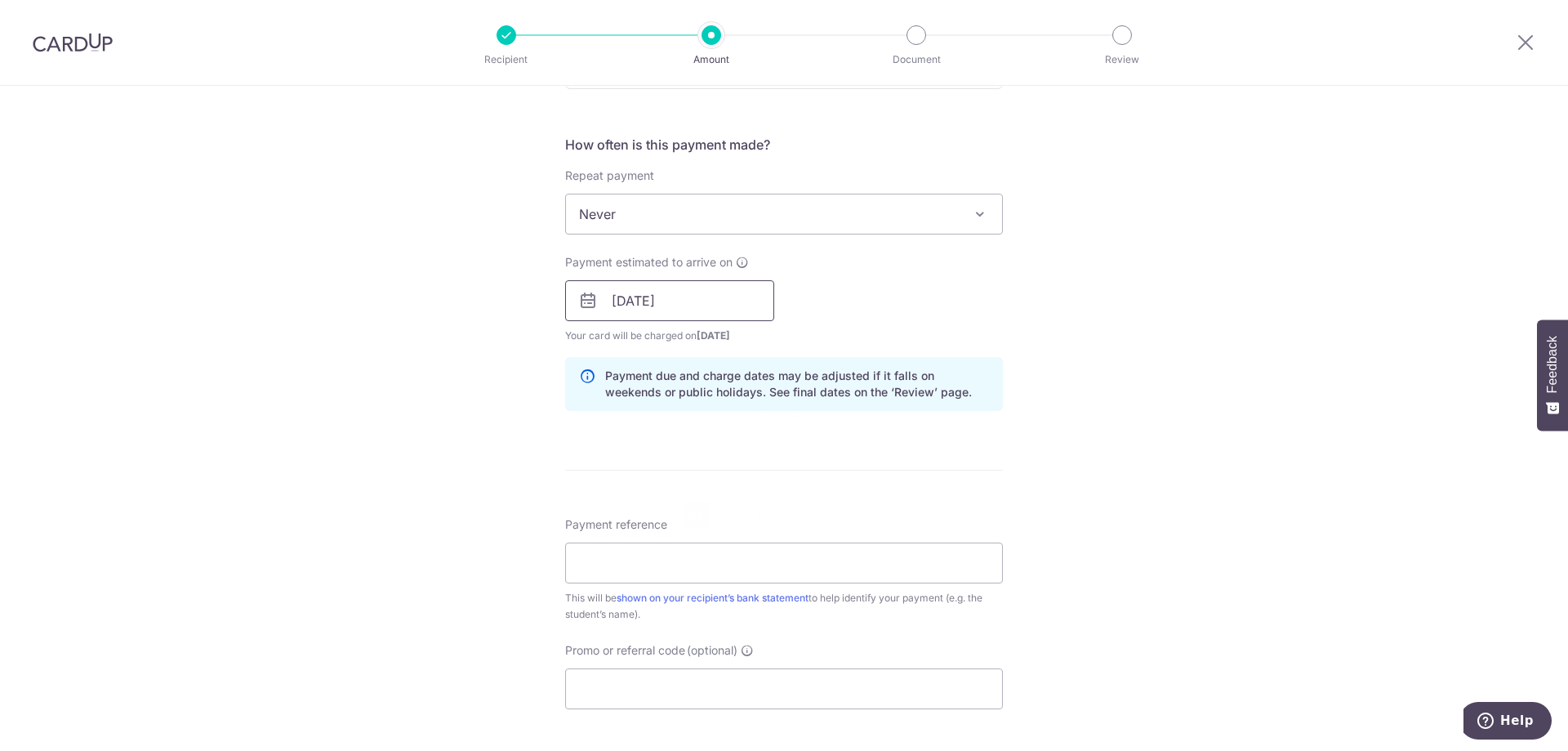
click at [701, 308] on input "24/09/2025" at bounding box center [669, 300] width 209 height 41
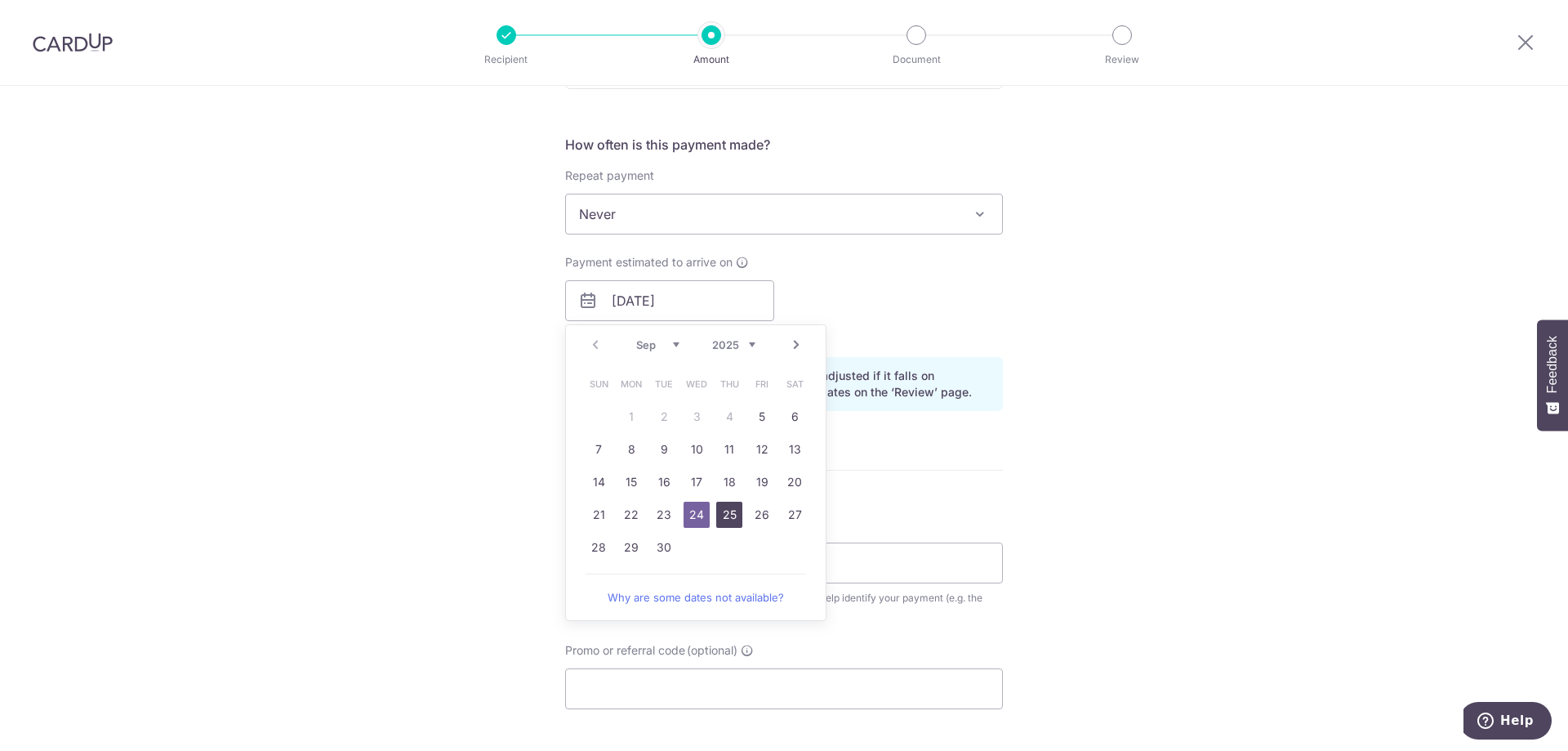
click at [733, 514] on link "25" at bounding box center [729, 515] width 27 height 27
type input "[DATE]"
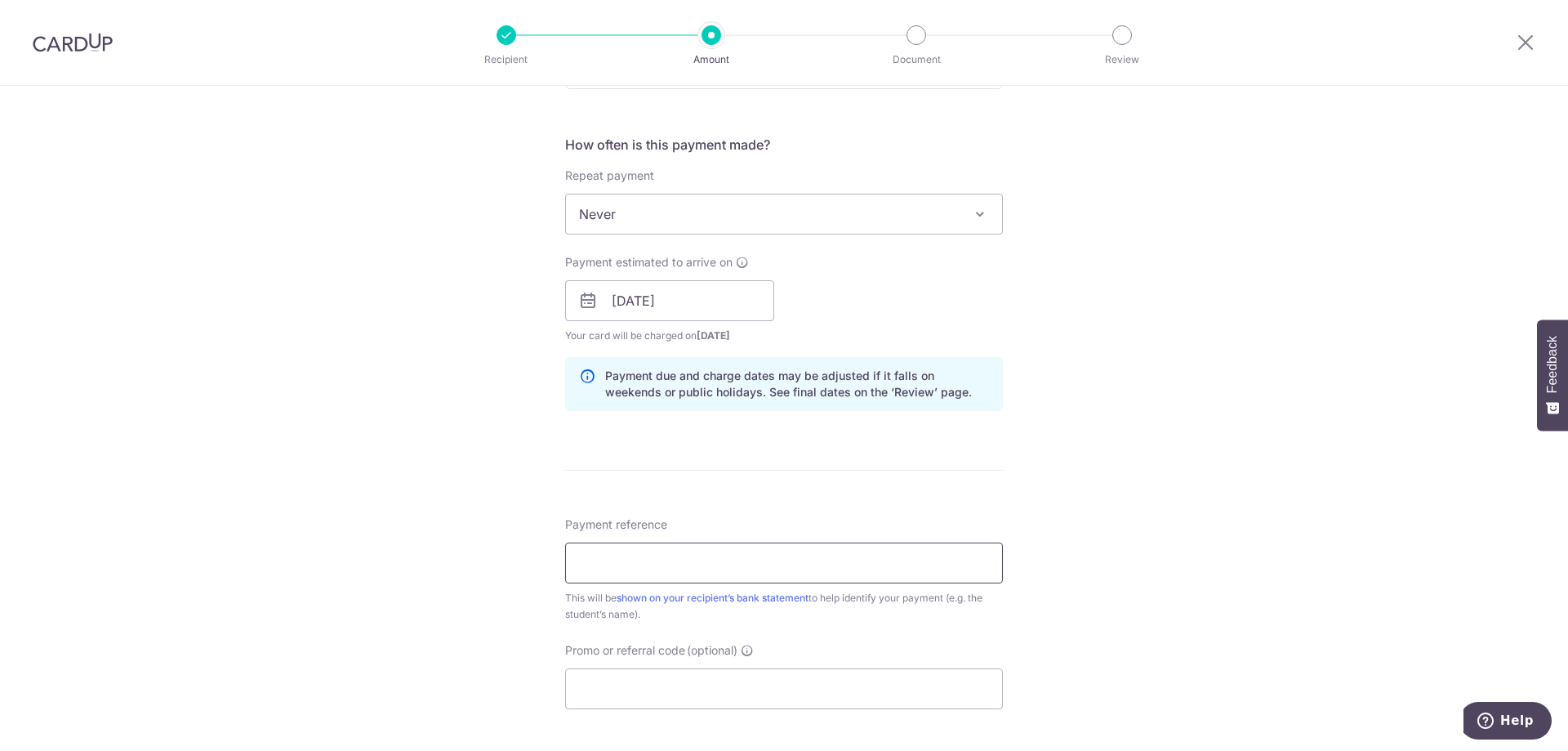
click at [624, 553] on input "Payment reference" at bounding box center [783, 562] width 438 height 41
type input "88982949"
click at [639, 675] on input "Promo or referral code (optional)" at bounding box center [783, 688] width 438 height 41
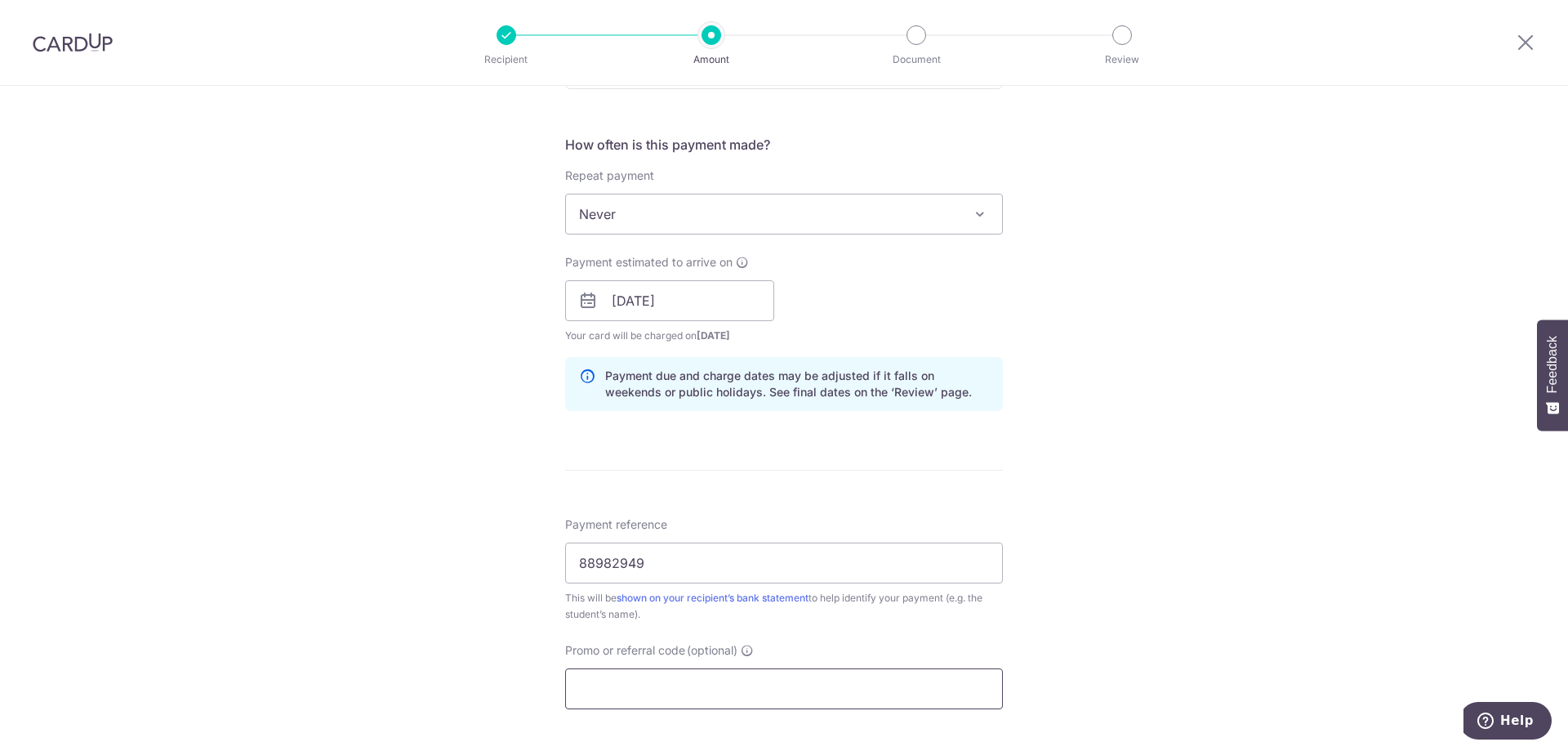
scroll to position [750, 0]
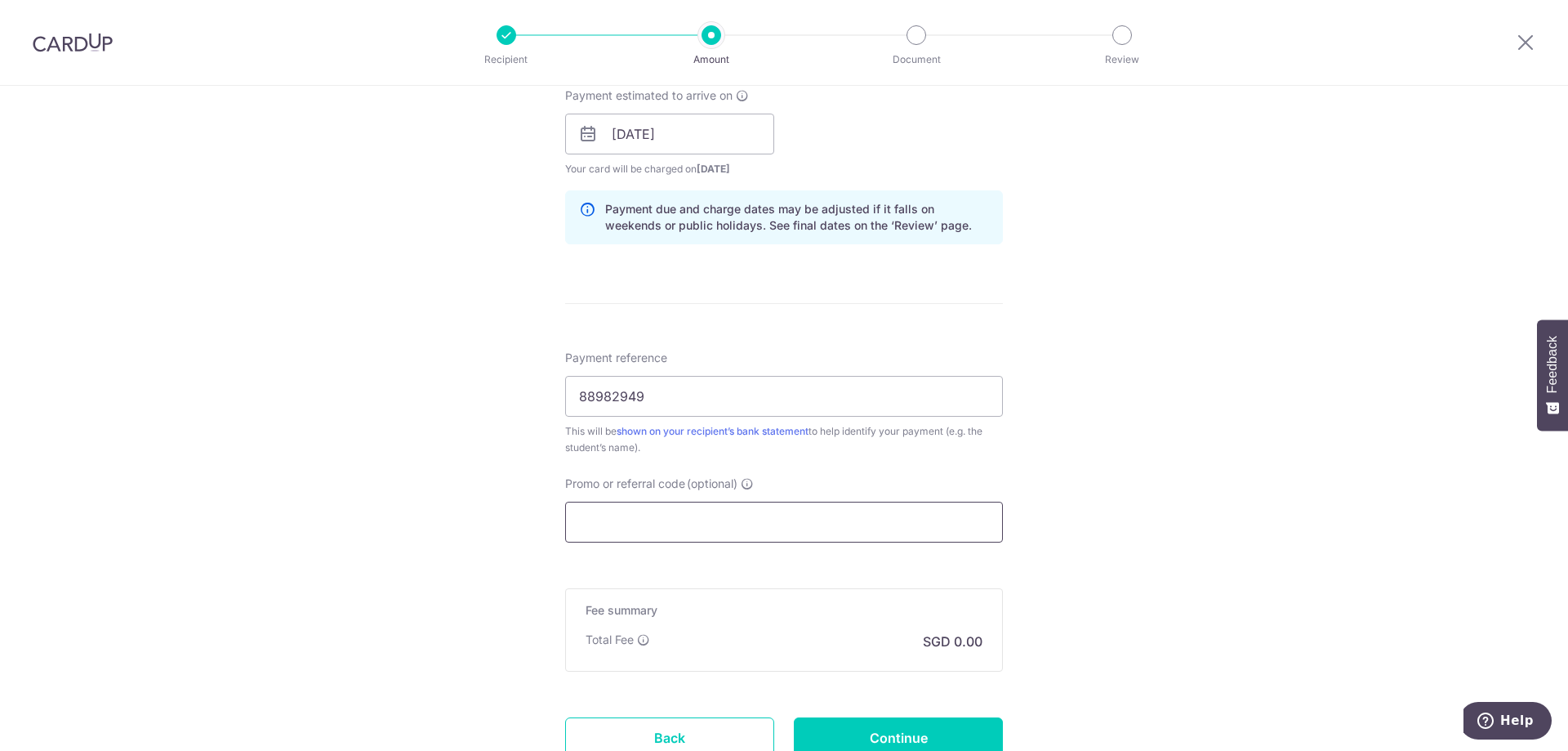
click at [638, 521] on input "Promo or referral code (optional)" at bounding box center [783, 521] width 438 height 41
click at [635, 523] on input "Promo or referral code (optional)" at bounding box center [783, 521] width 438 height 41
type input "ZENITH175"
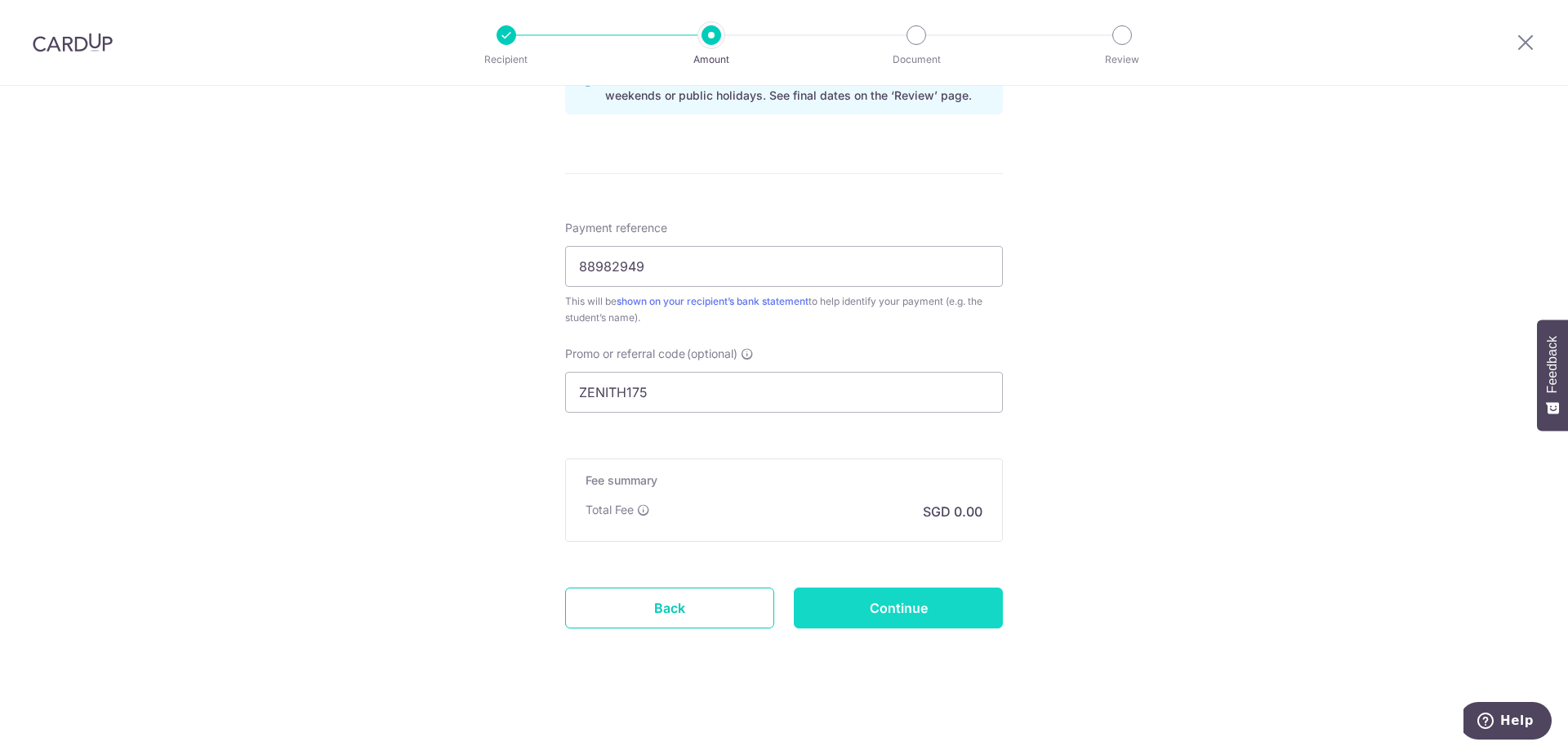
click at [910, 614] on input "Continue" at bounding box center [898, 608] width 209 height 41
type input "Create Schedule"
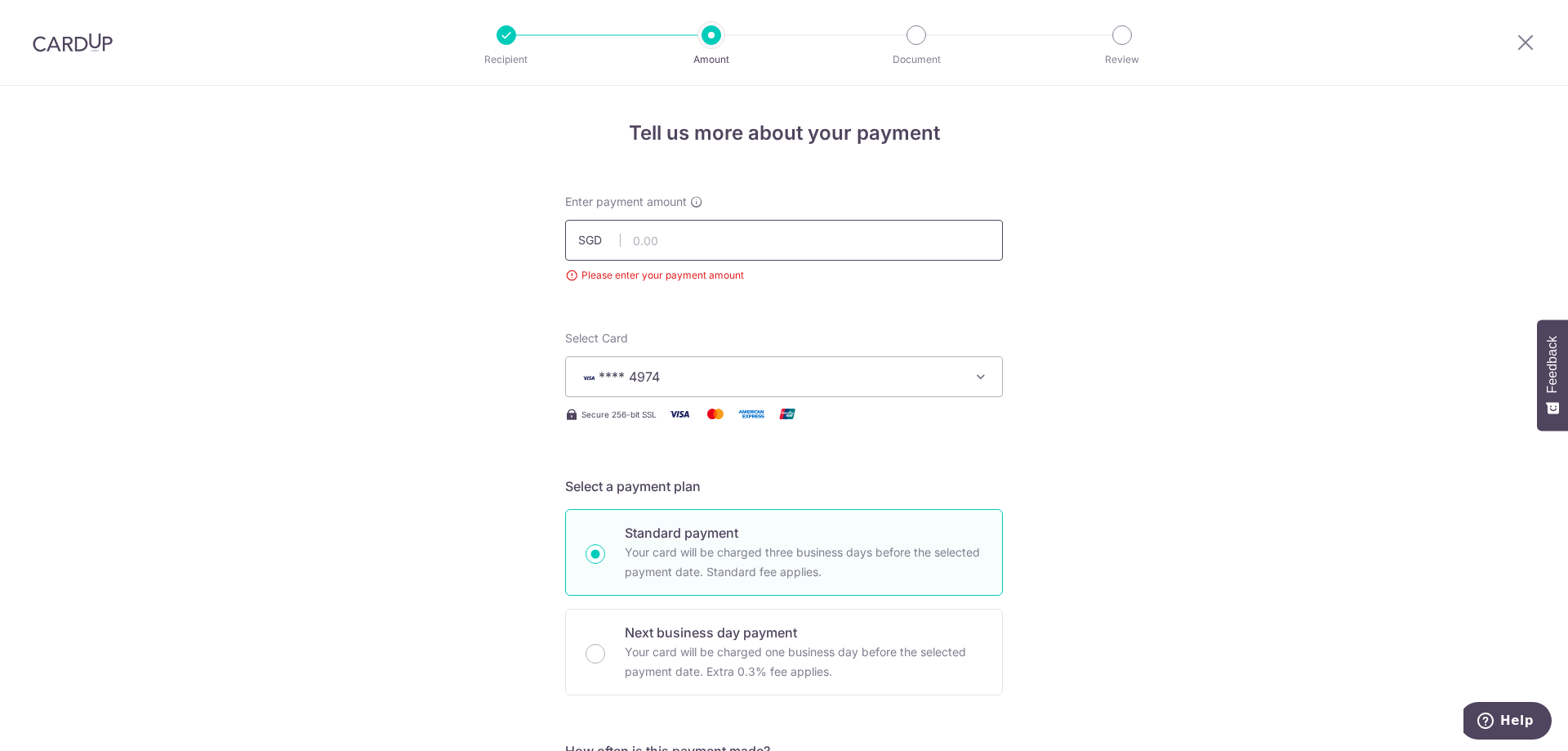
click at [643, 247] on input "text" at bounding box center [783, 239] width 438 height 41
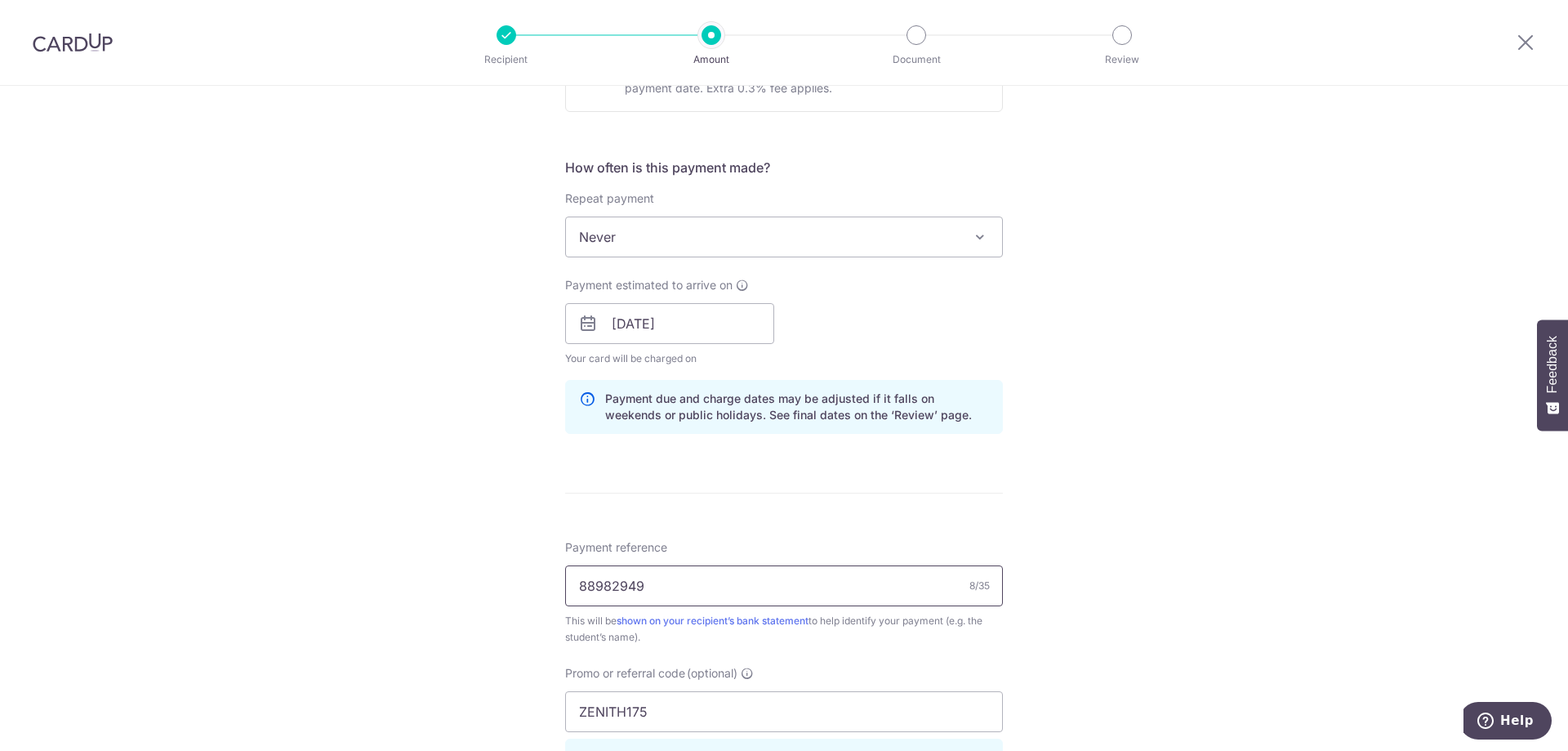
scroll to position [976, 0]
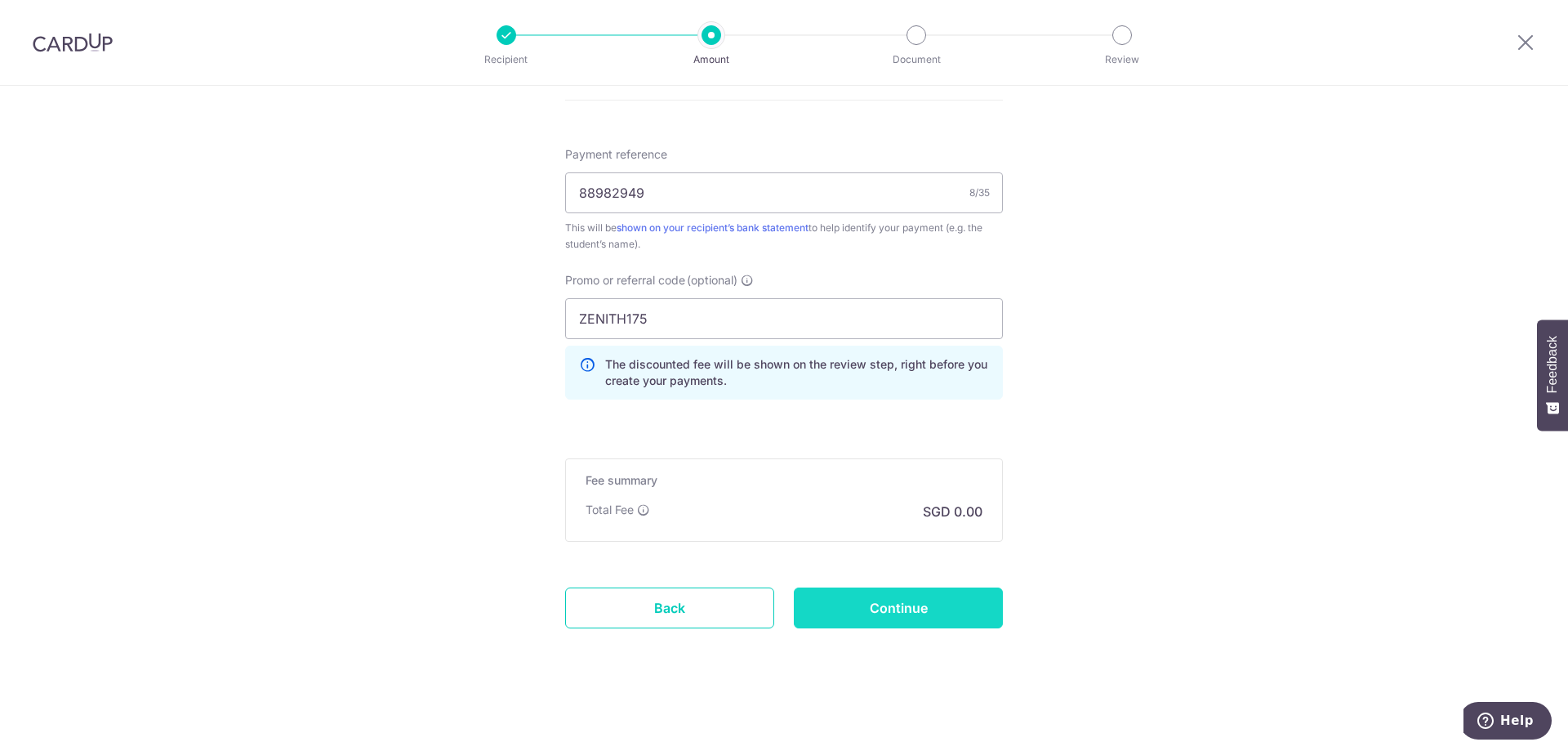
type input "436.00"
click at [918, 603] on input "Continue" at bounding box center [898, 608] width 209 height 41
type input "Create Schedule"
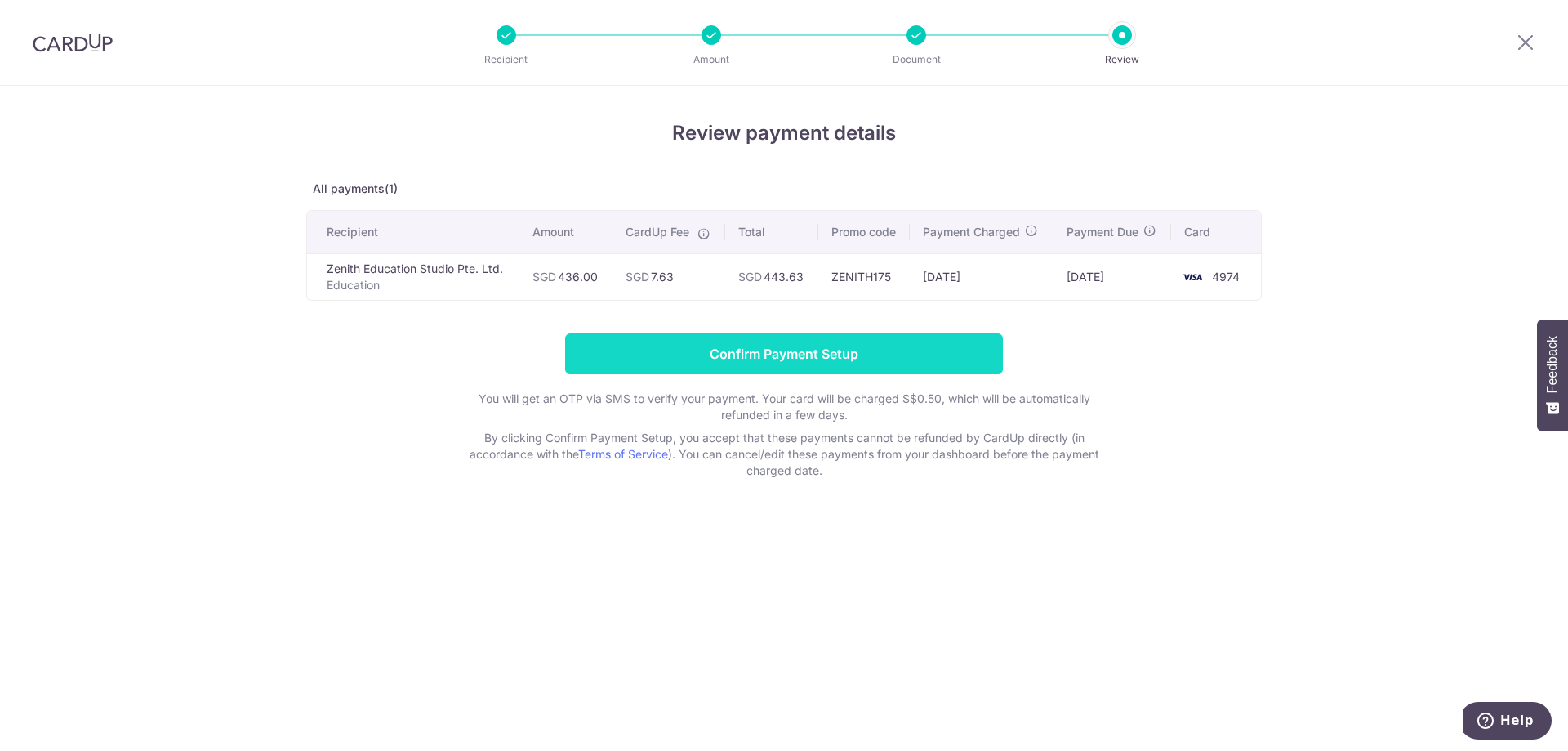
click at [783, 345] on input "Confirm Payment Setup" at bounding box center [783, 353] width 438 height 41
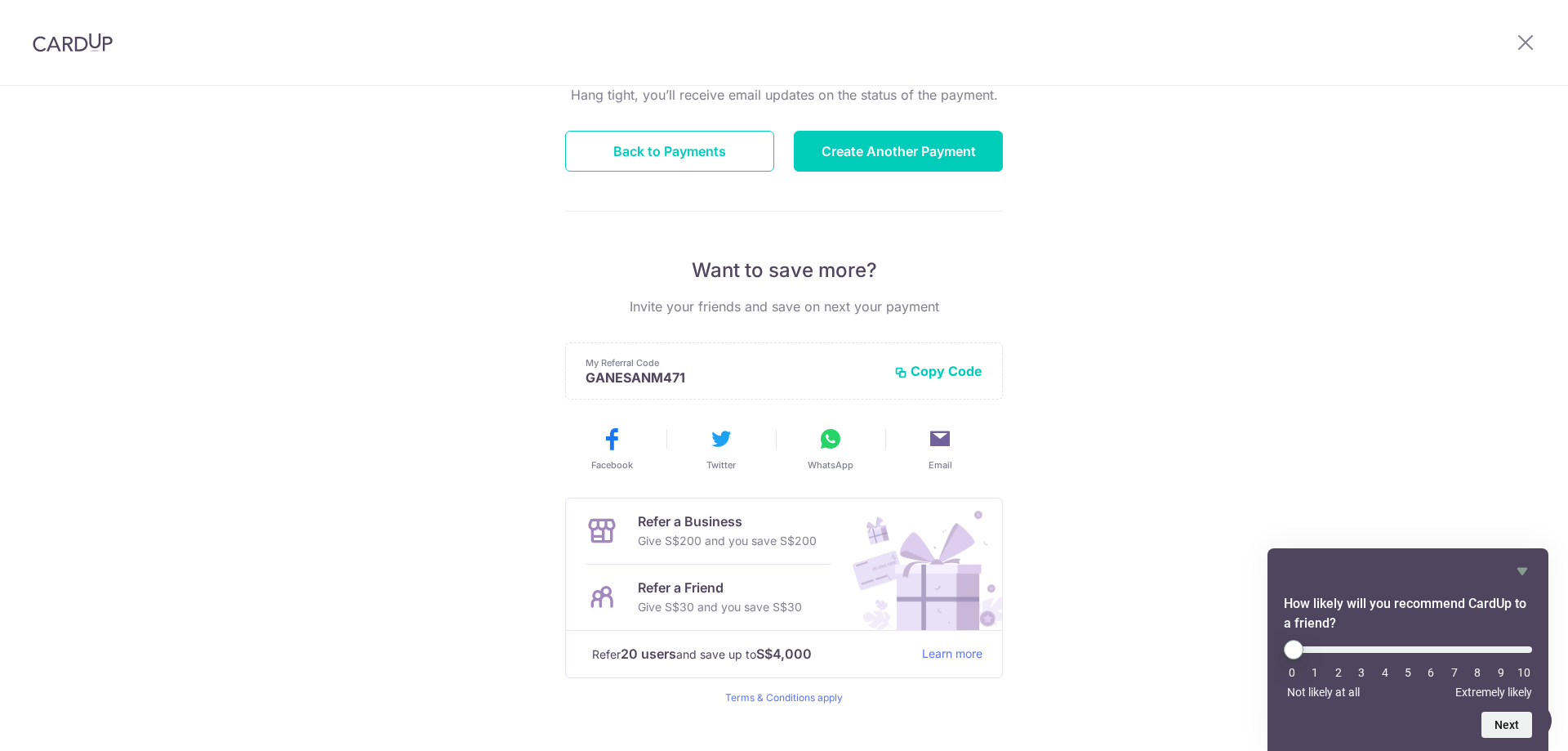
scroll to position [208, 0]
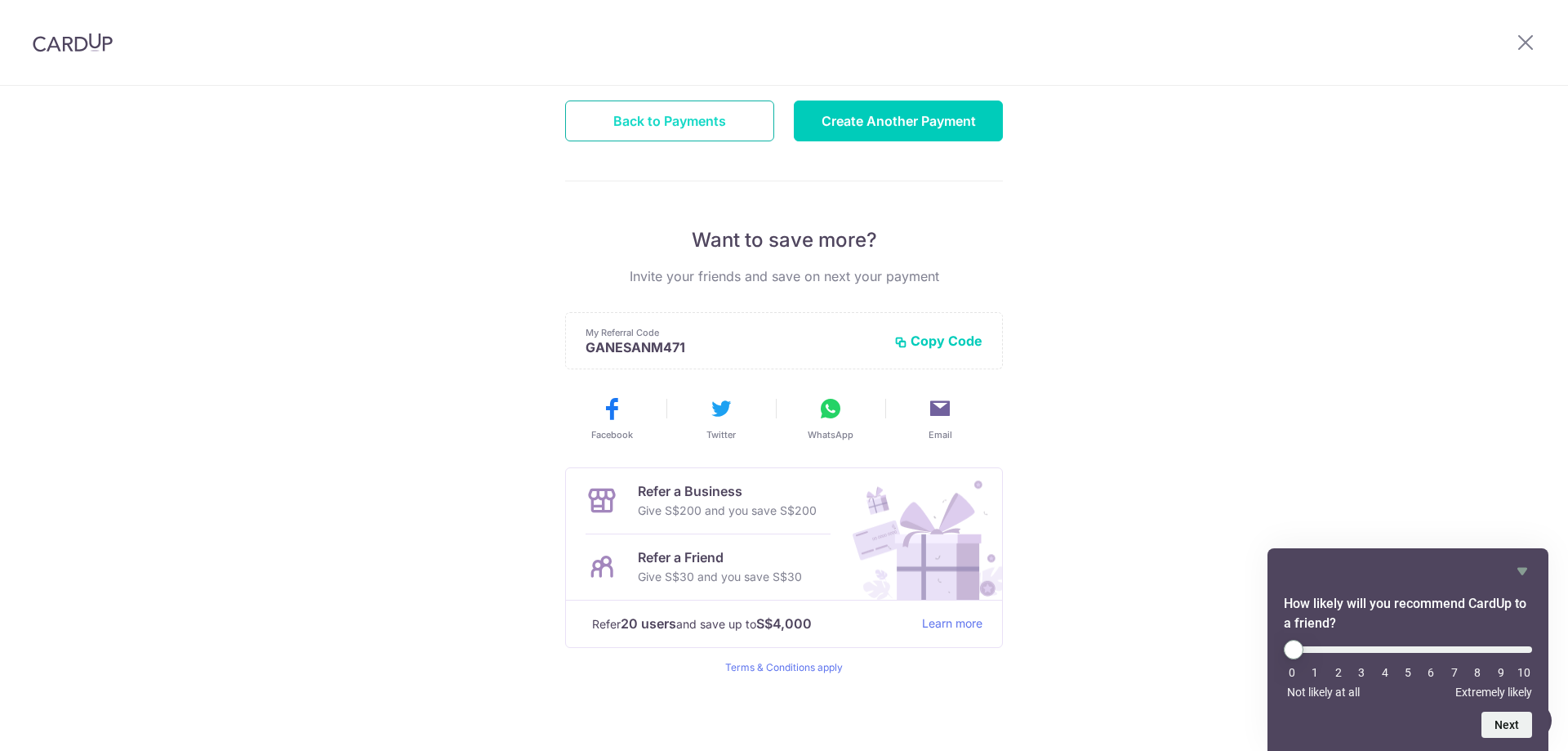
click at [667, 120] on button "Back to Payments" at bounding box center [669, 121] width 209 height 41
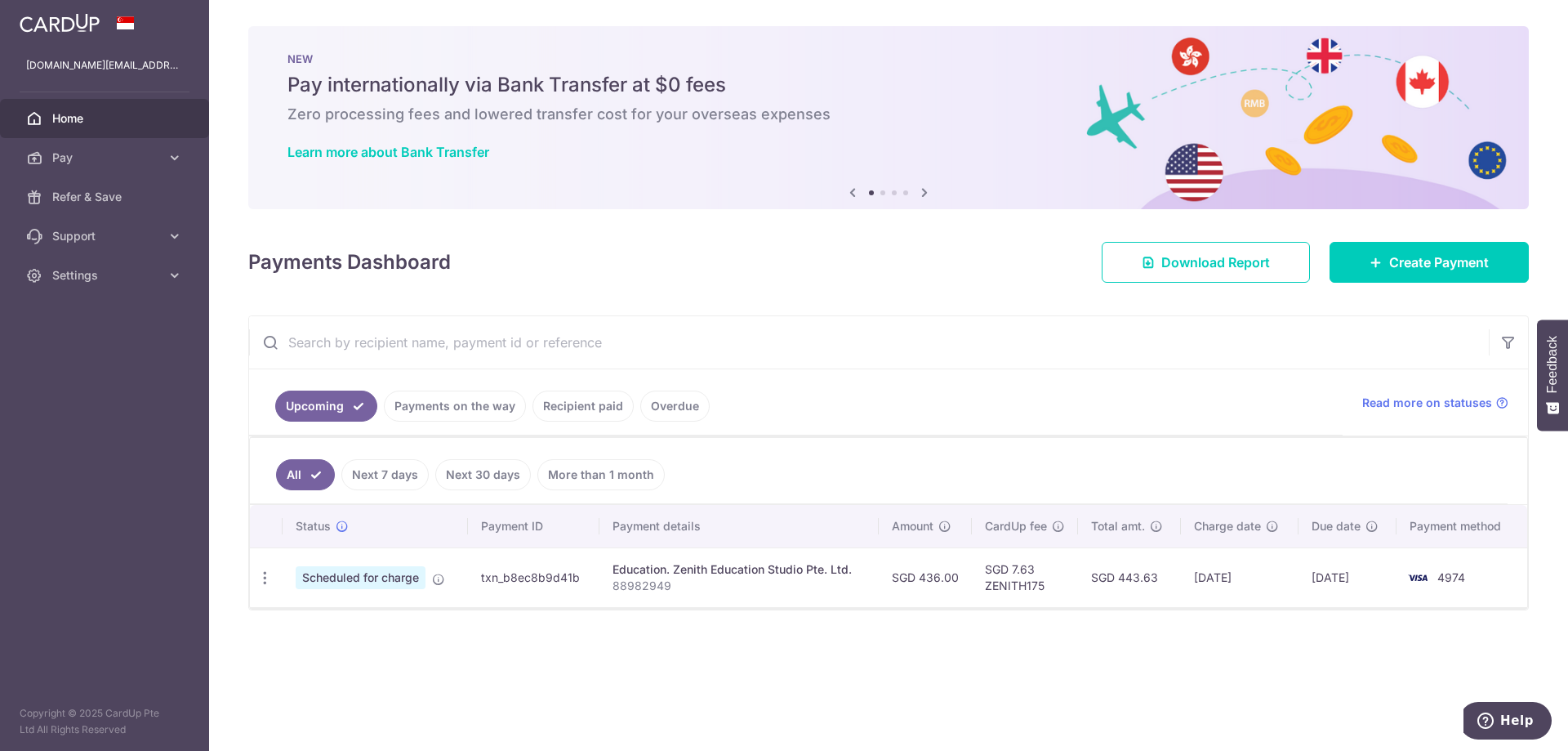
click at [458, 407] on link "Payments on the way" at bounding box center [455, 405] width 142 height 31
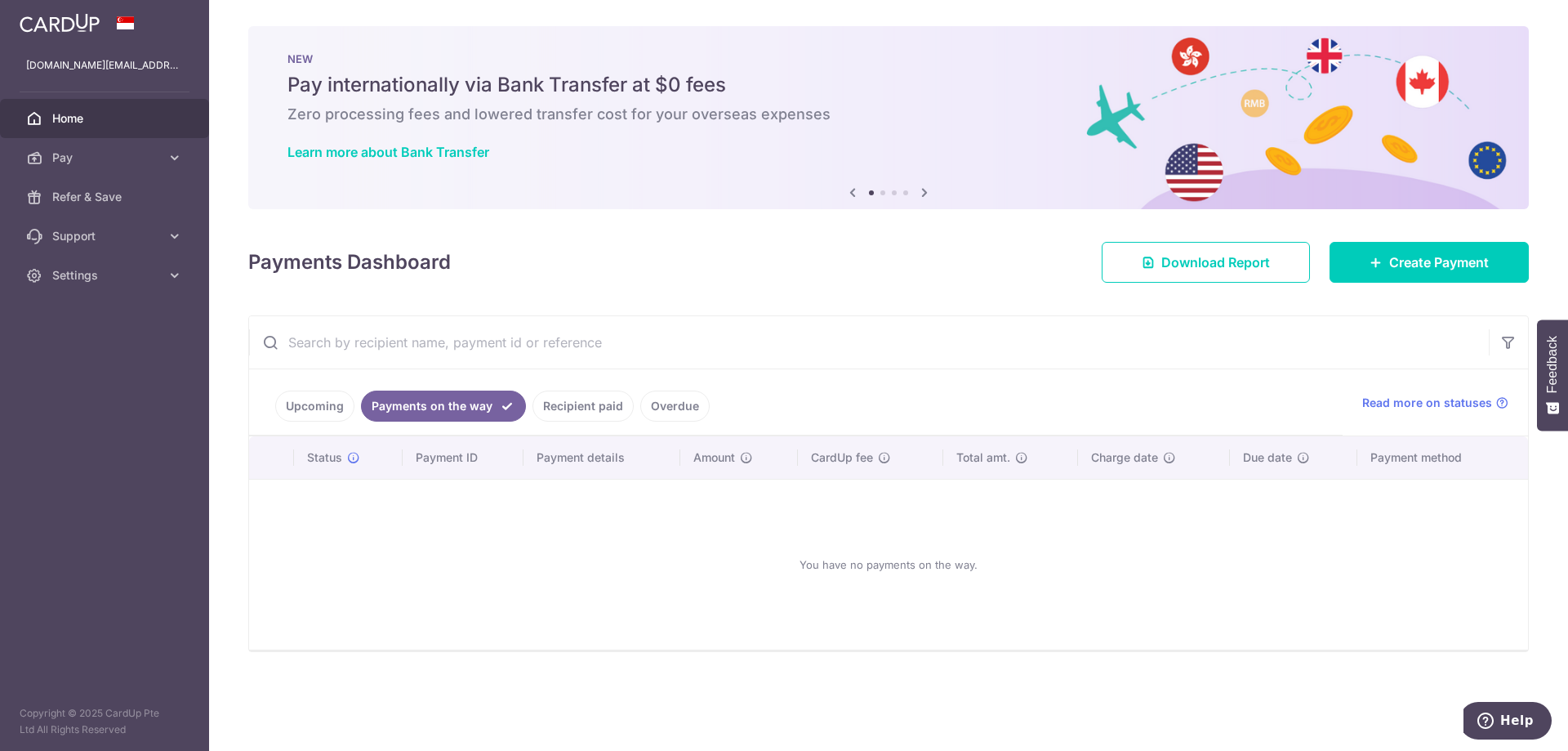
click at [574, 405] on link "Recipient paid" at bounding box center [583, 405] width 102 height 31
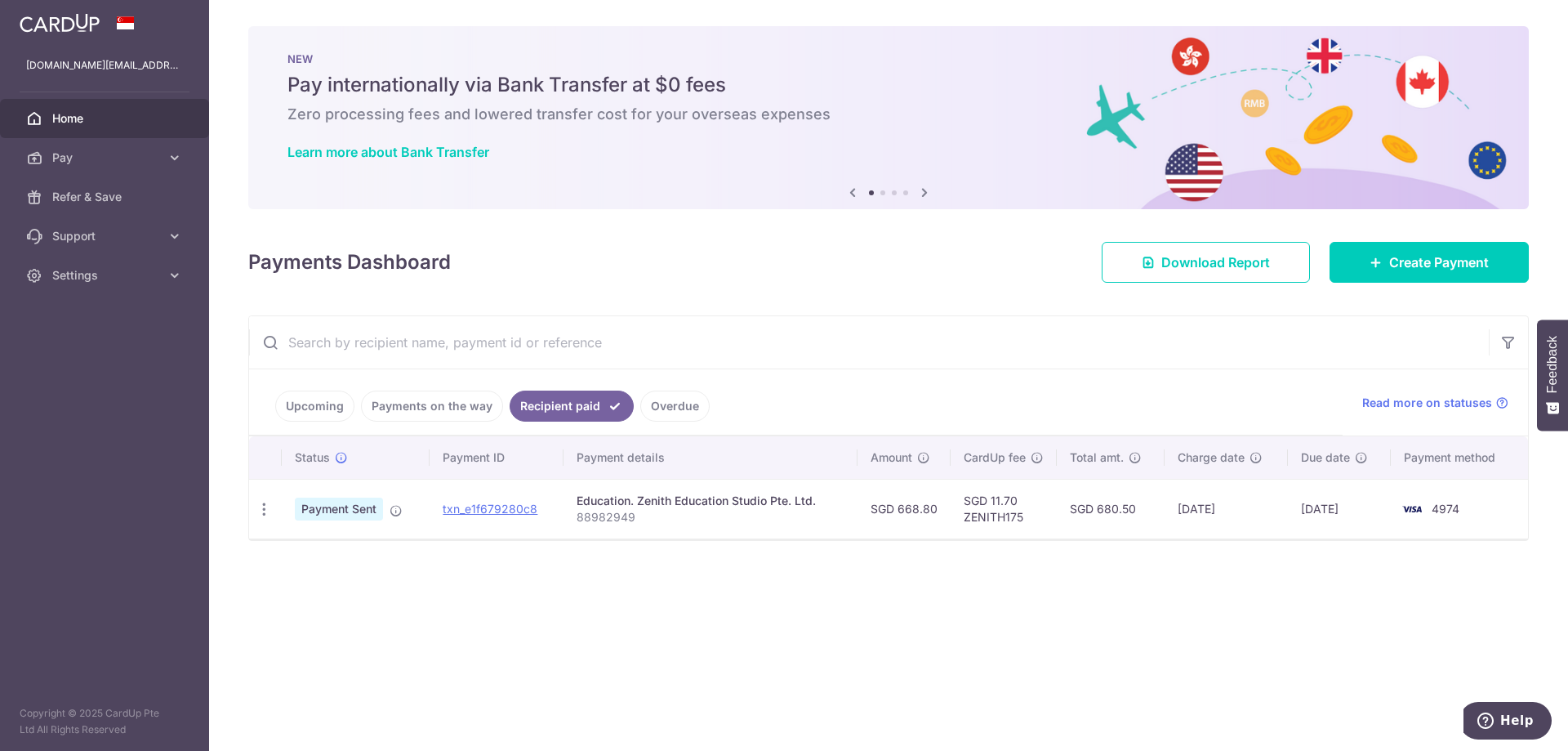
click at [649, 409] on link "Overdue" at bounding box center [674, 405] width 69 height 31
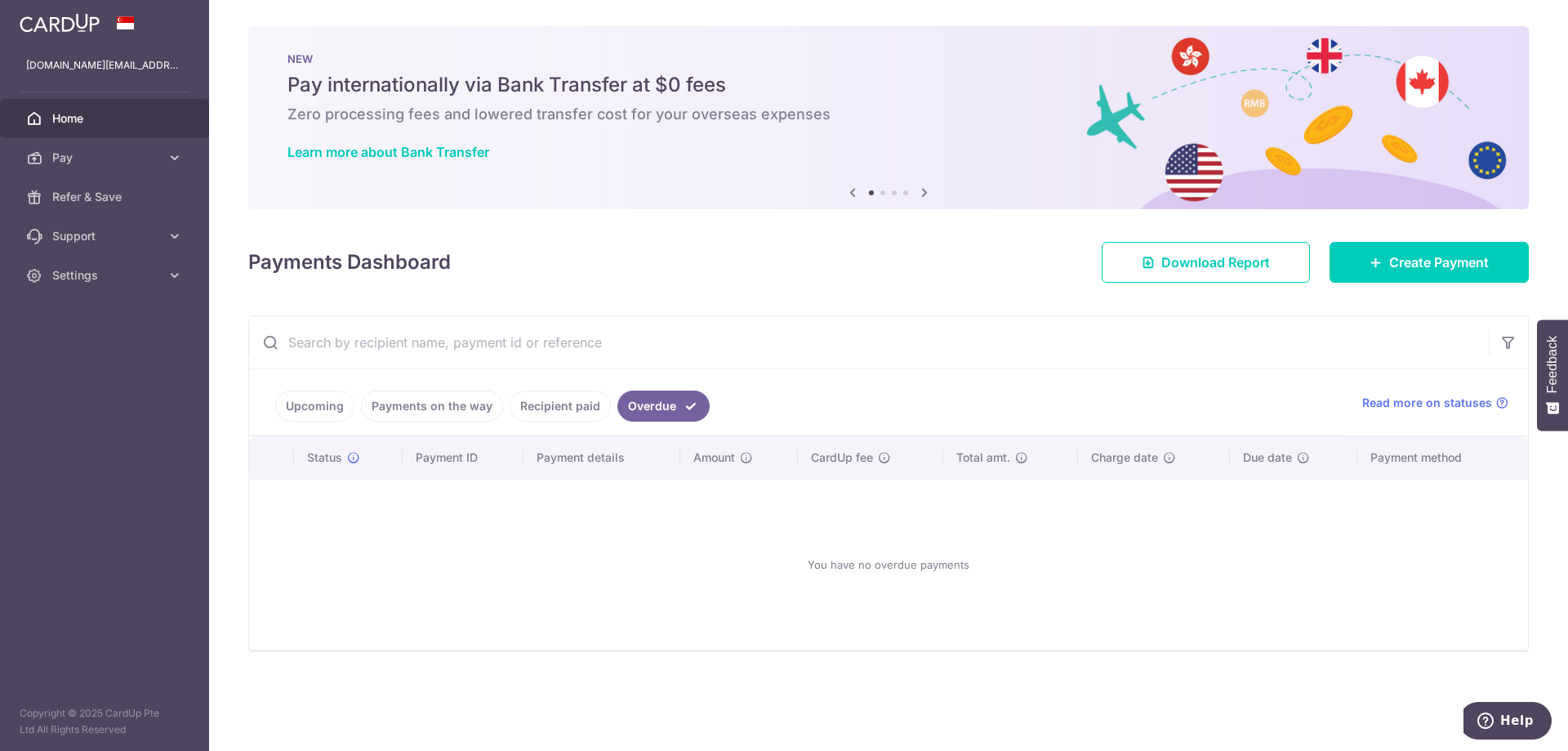
click at [338, 396] on link "Upcoming" at bounding box center [314, 405] width 79 height 31
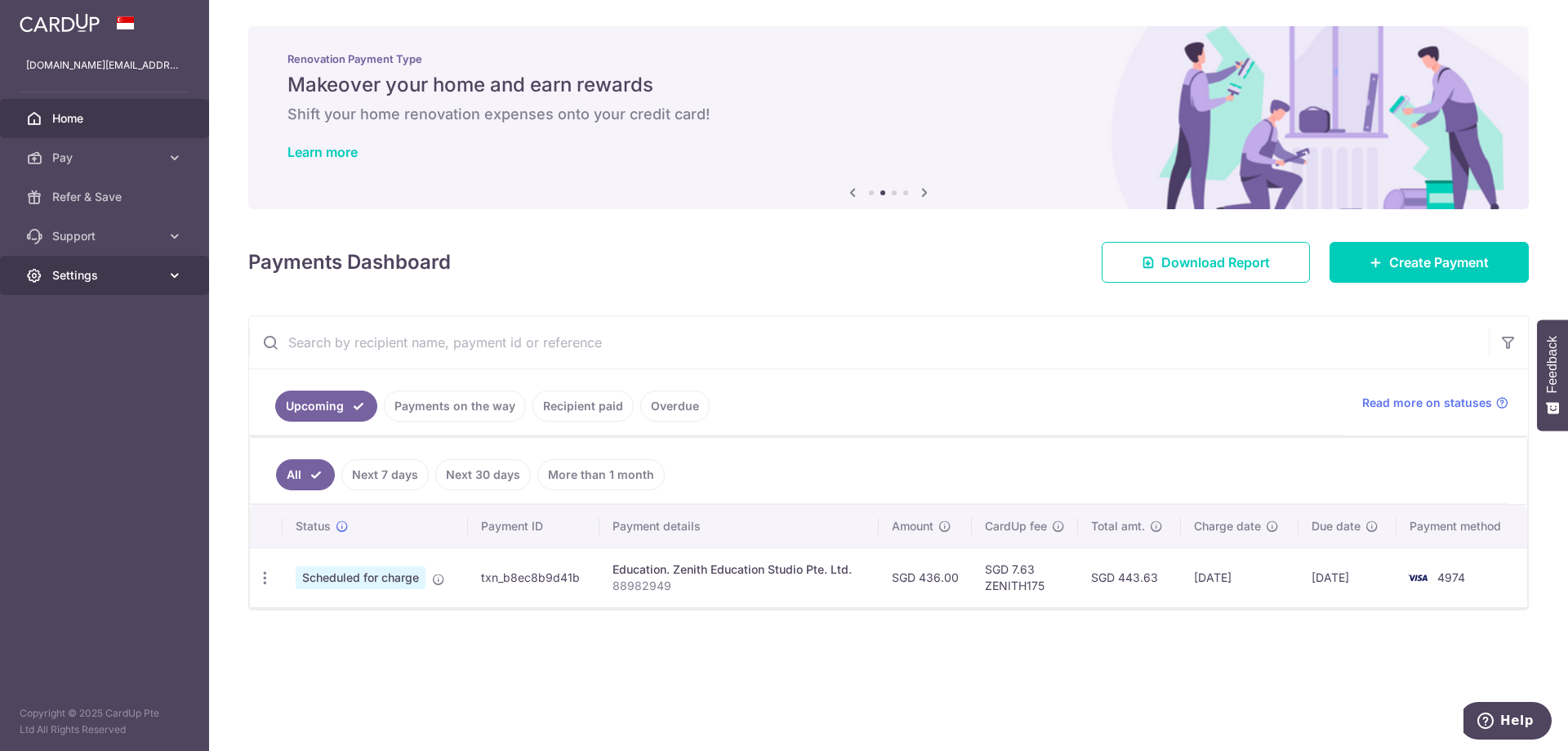
click at [99, 277] on span "Settings" at bounding box center [106, 274] width 108 height 16
click at [89, 349] on span "Logout" at bounding box center [106, 353] width 108 height 16
